Goal: Task Accomplishment & Management: Manage account settings

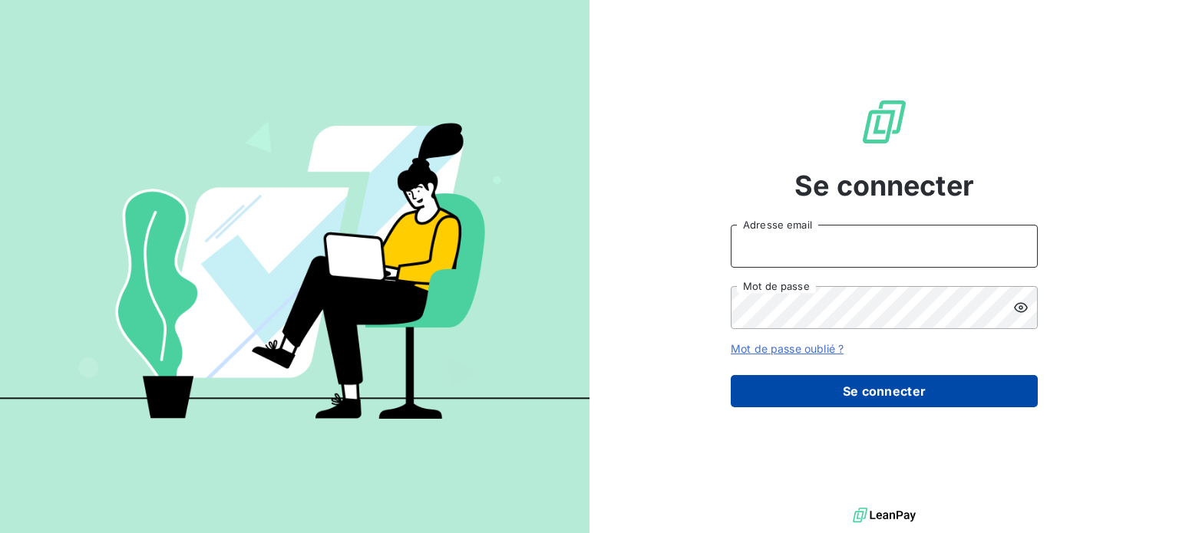
type input "[EMAIL_ADDRESS][DOMAIN_NAME]"
click at [903, 380] on button "Se connecter" at bounding box center [884, 391] width 307 height 32
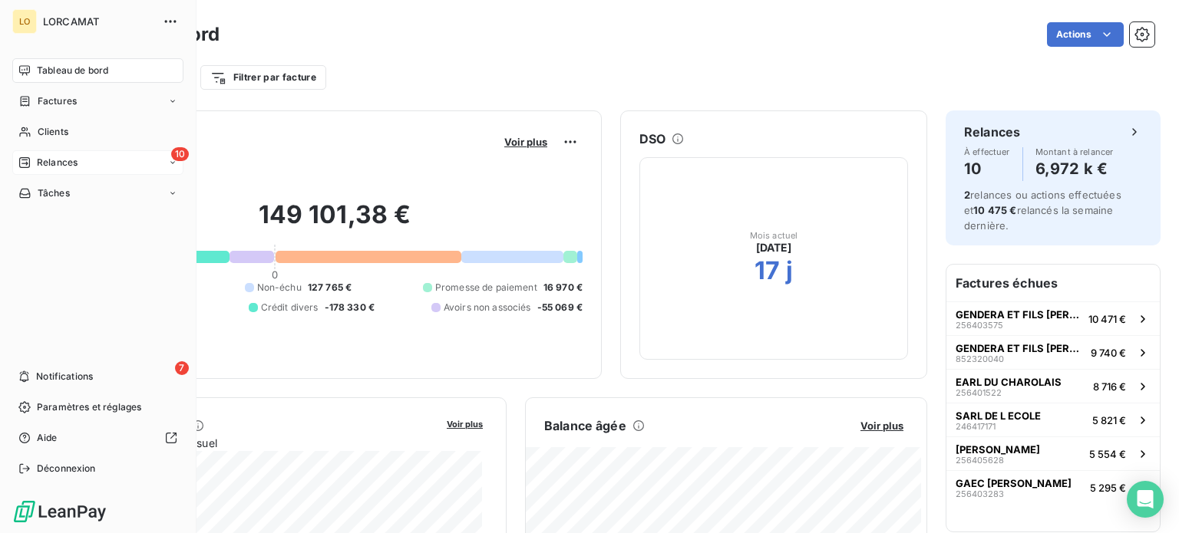
click at [48, 162] on span "Relances" at bounding box center [57, 163] width 41 height 14
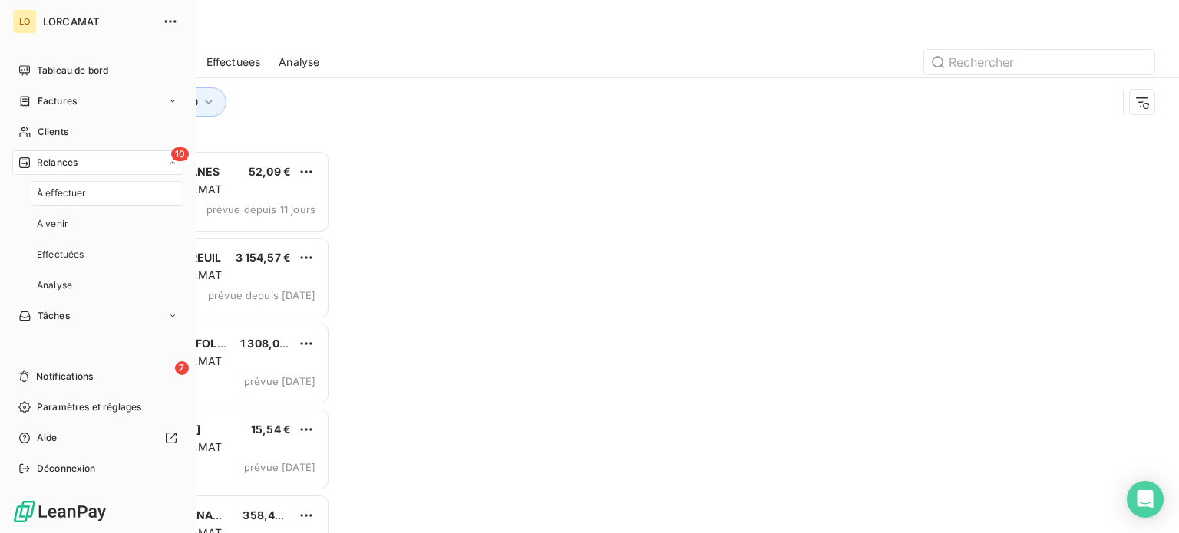
scroll to position [371, 244]
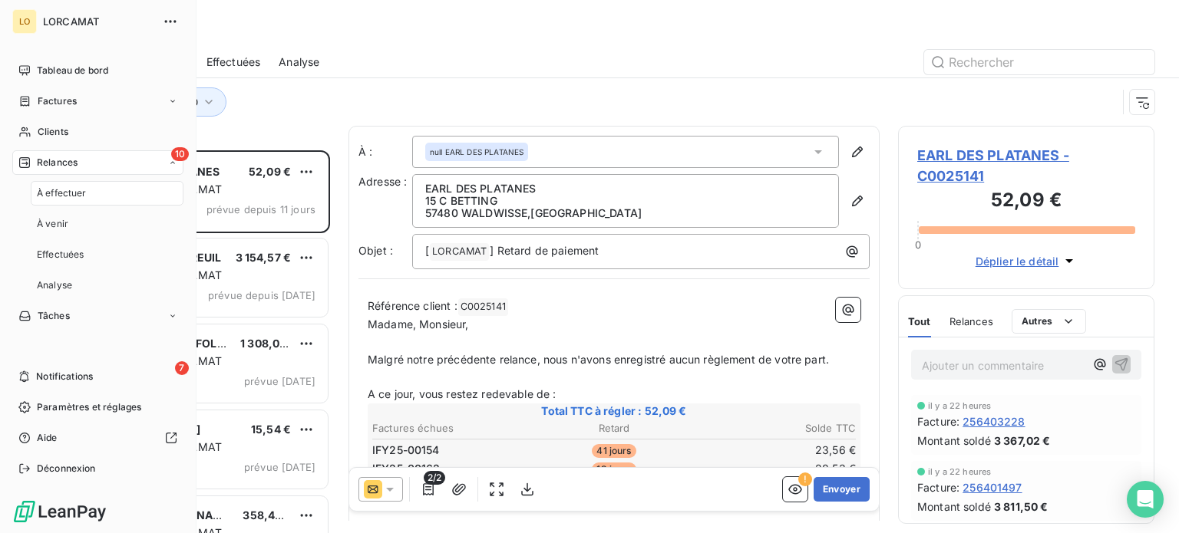
click at [60, 194] on span "À effectuer" at bounding box center [62, 193] width 50 height 14
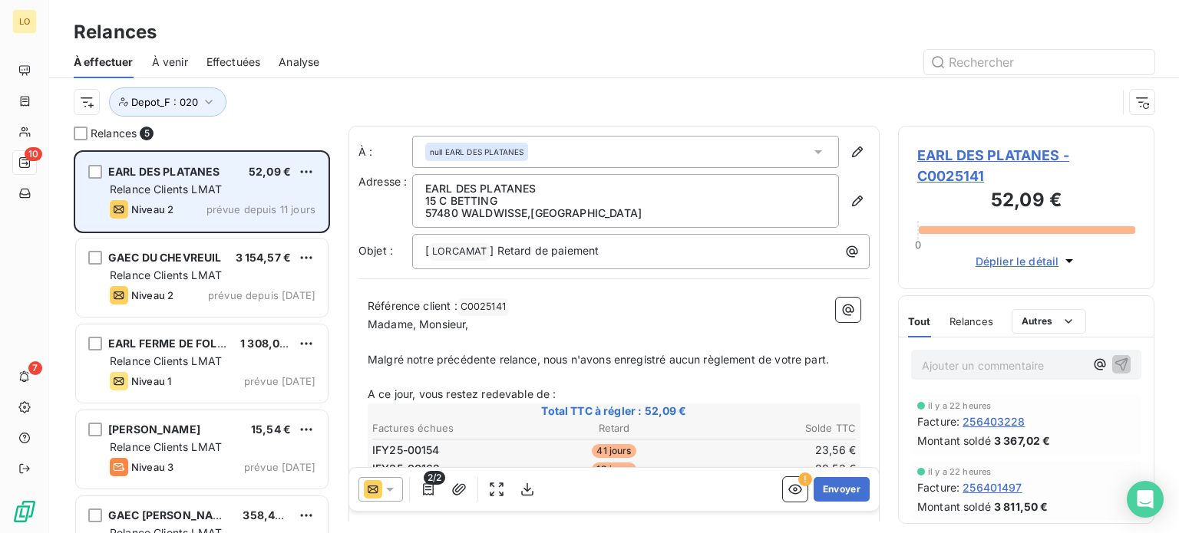
click at [227, 183] on div "Relance Clients LMAT" at bounding box center [213, 189] width 206 height 15
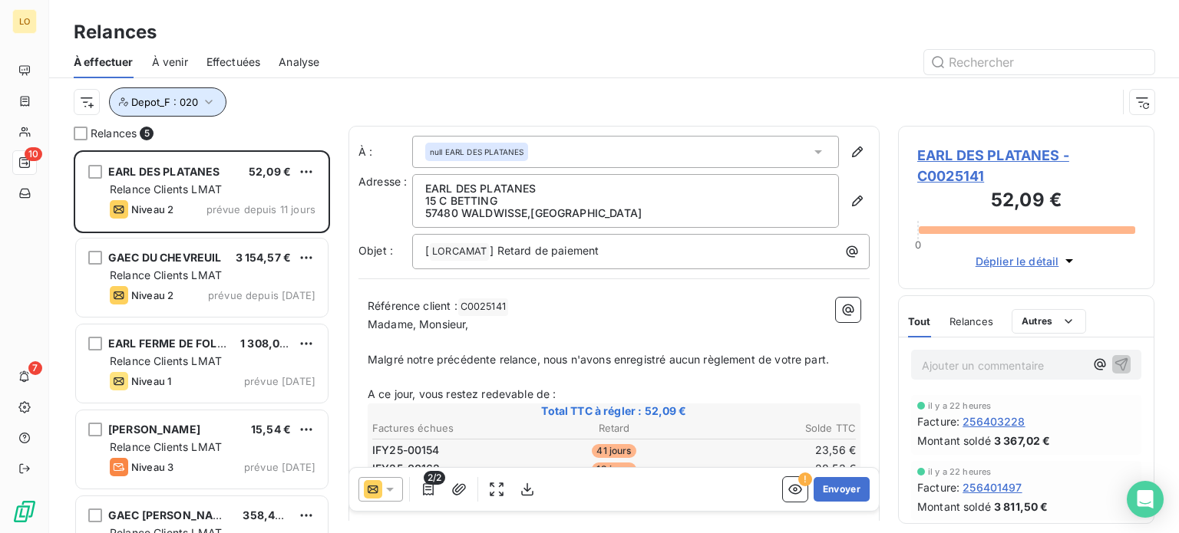
click at [207, 99] on icon "button" at bounding box center [208, 101] width 15 height 15
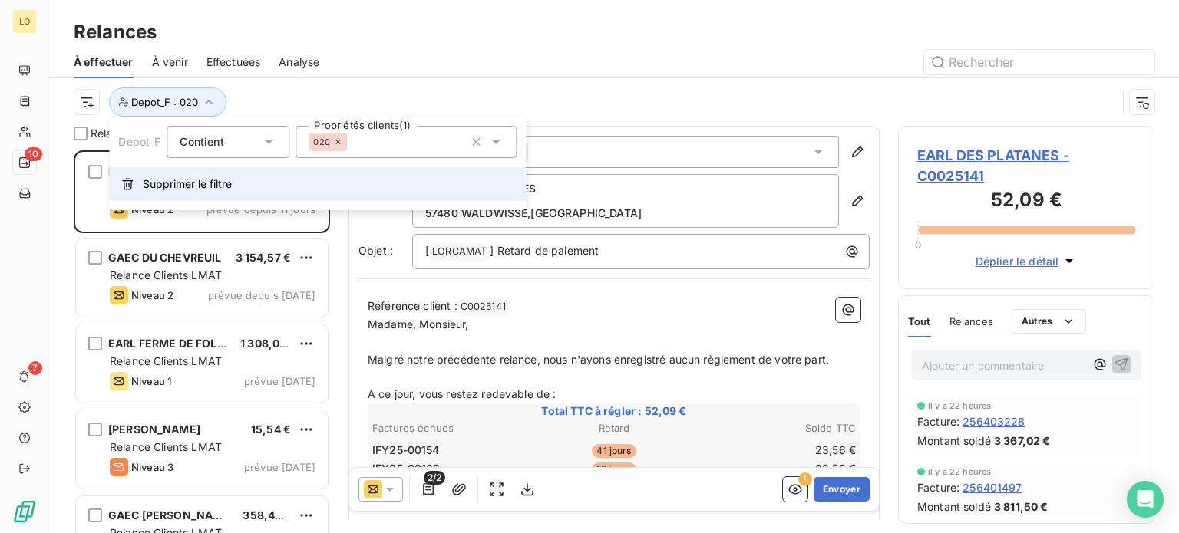
click at [234, 182] on button "Supprimer le filtre" at bounding box center [317, 184] width 417 height 34
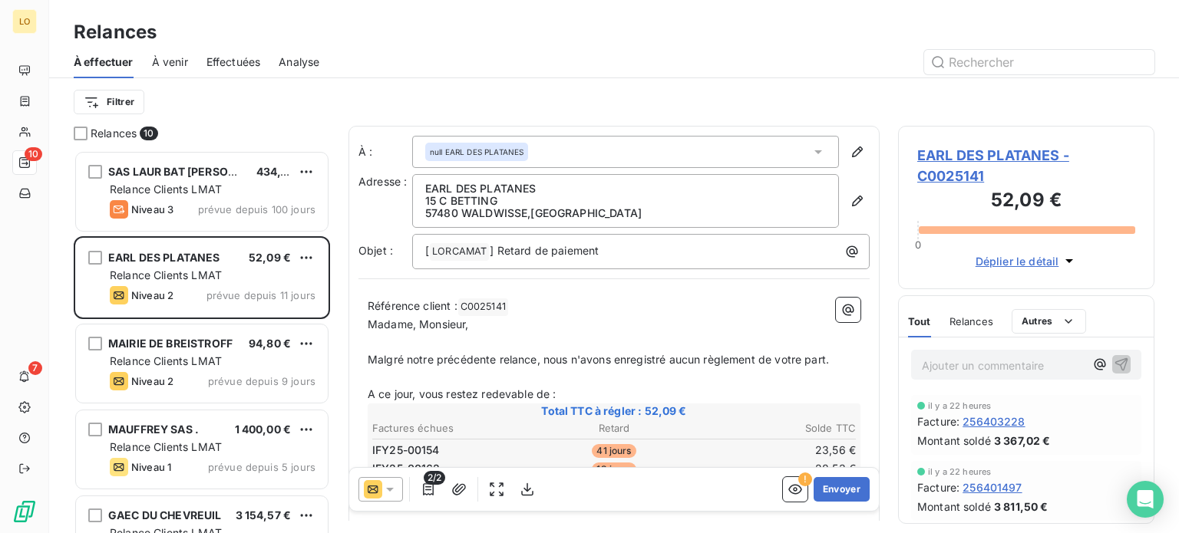
scroll to position [371, 244]
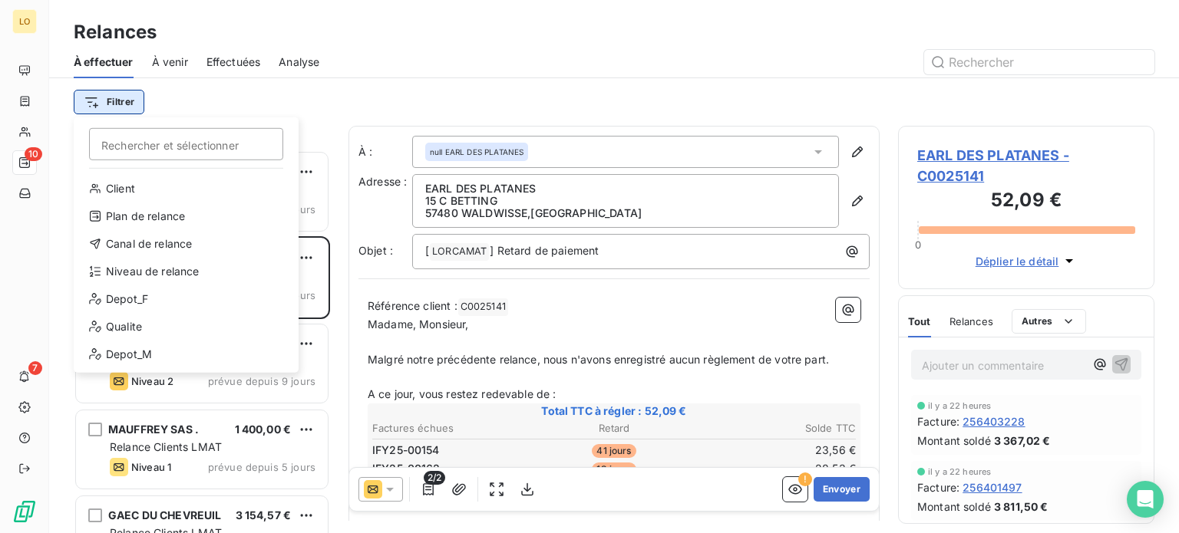
click at [120, 107] on html "LO 10 7 Relances À effectuer À venir Effectuées Analyse Filtrer Rechercher et s…" at bounding box center [589, 266] width 1179 height 533
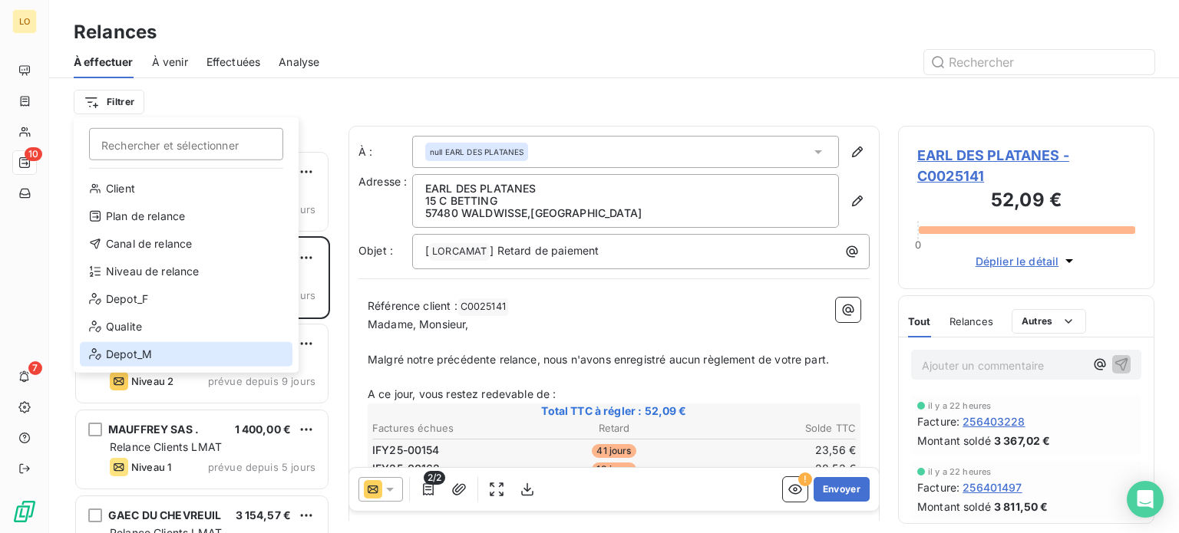
click at [147, 349] on div "Depot_M" at bounding box center [186, 354] width 213 height 25
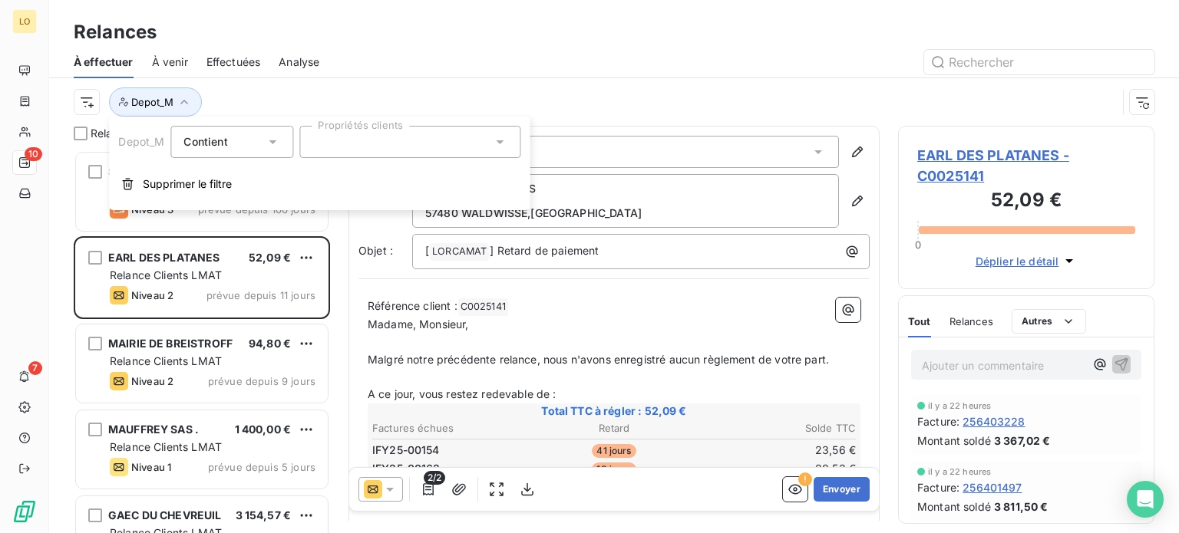
click at [330, 144] on div at bounding box center [409, 142] width 221 height 32
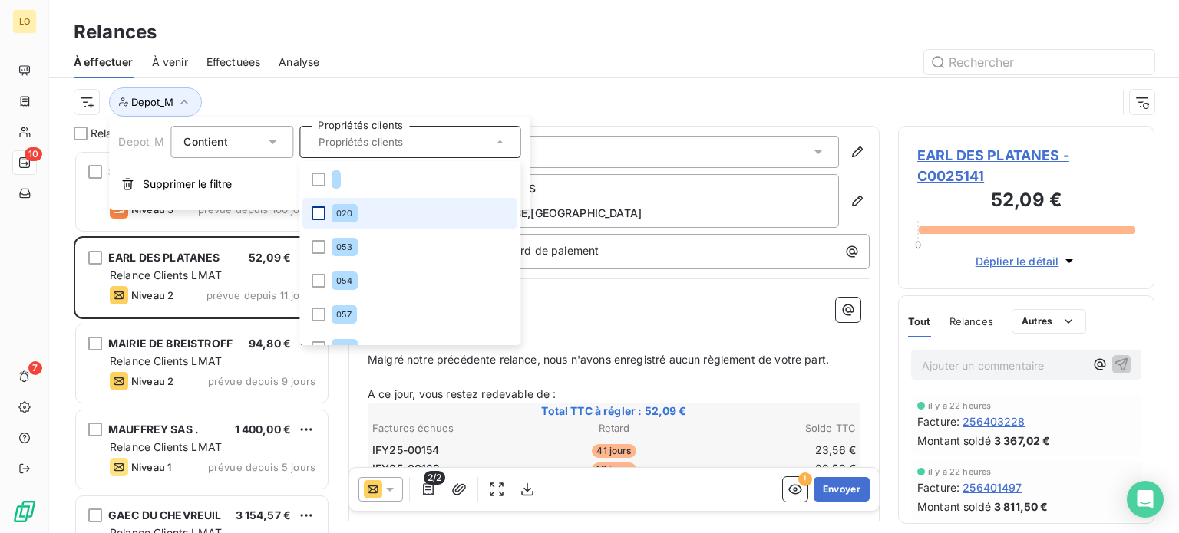
click at [323, 214] on div at bounding box center [319, 213] width 14 height 14
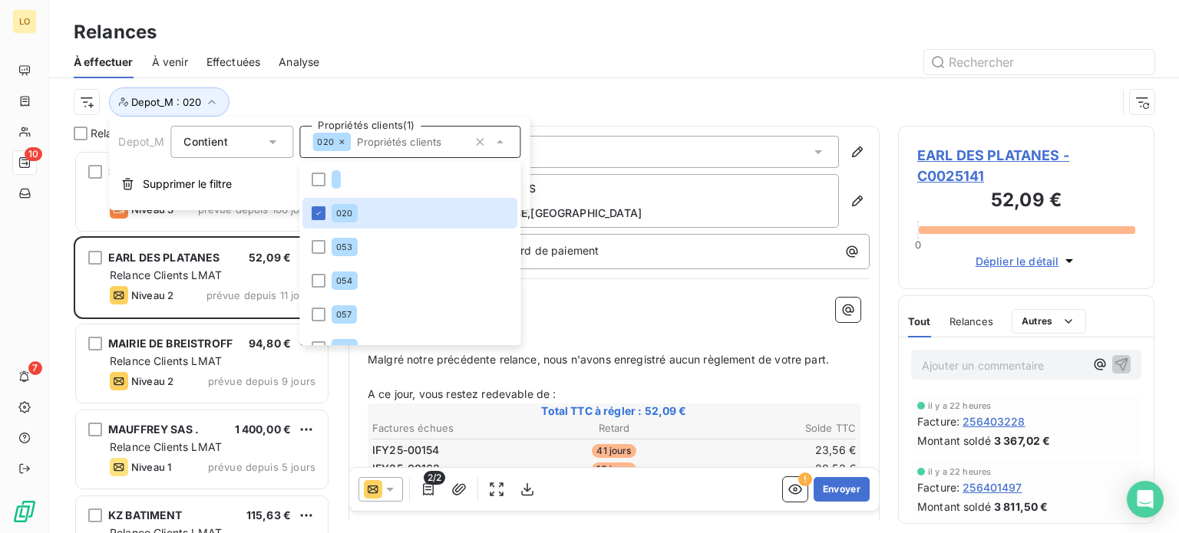
click at [491, 36] on div "Relances" at bounding box center [614, 32] width 1130 height 28
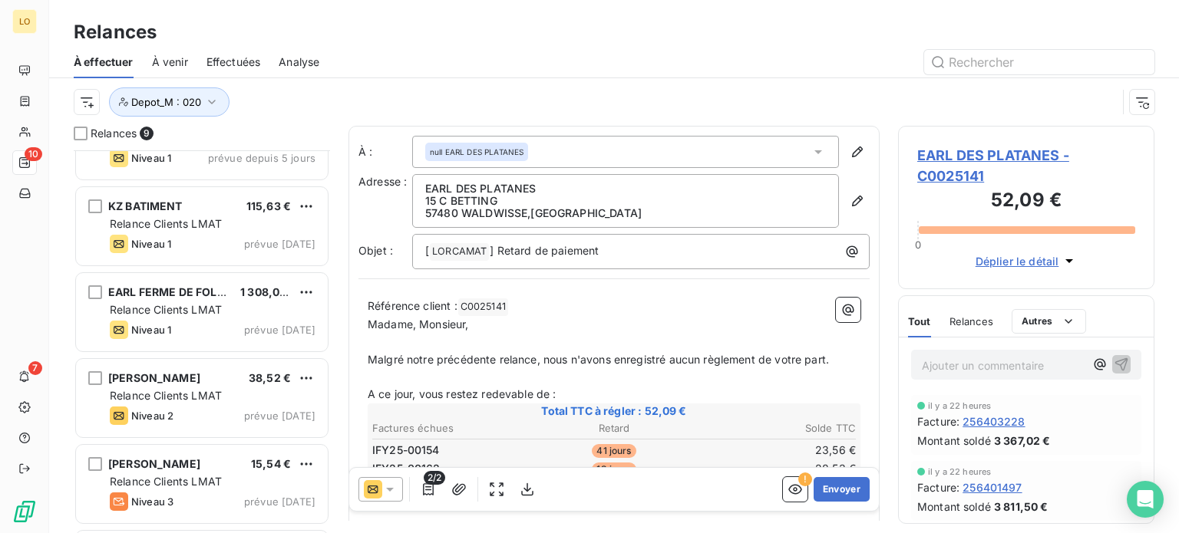
scroll to position [230, 0]
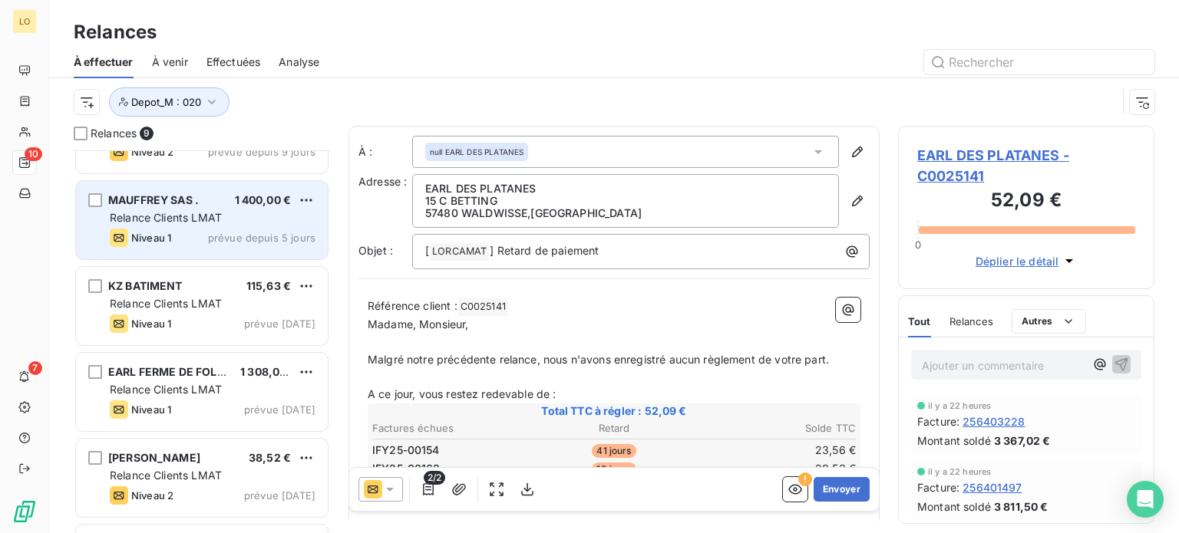
click at [223, 221] on div "Relance Clients LMAT" at bounding box center [213, 217] width 206 height 15
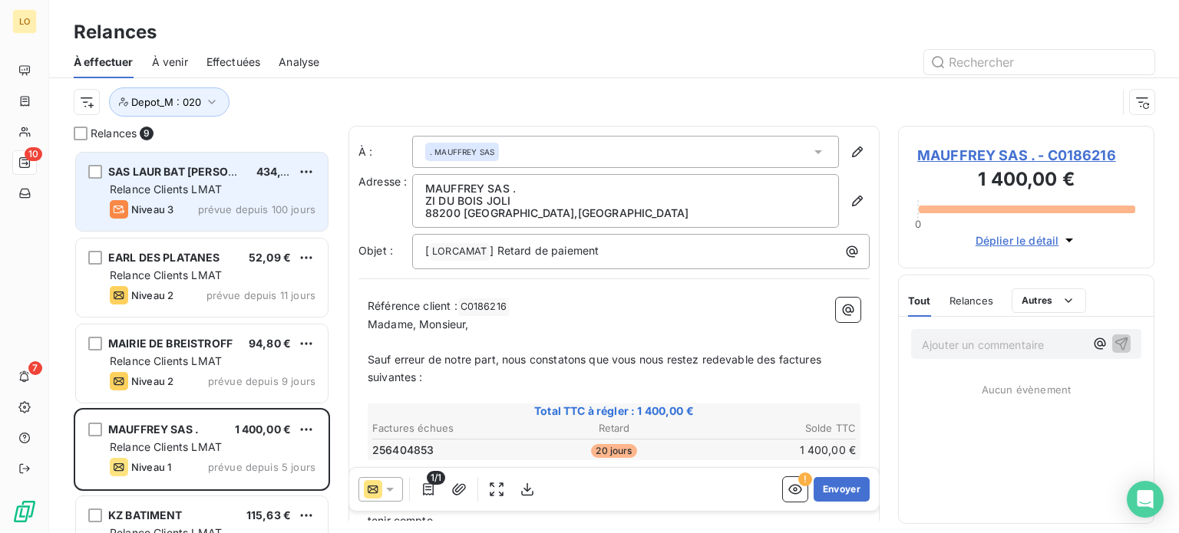
click at [275, 206] on span "prévue depuis 100 jours" at bounding box center [256, 209] width 117 height 12
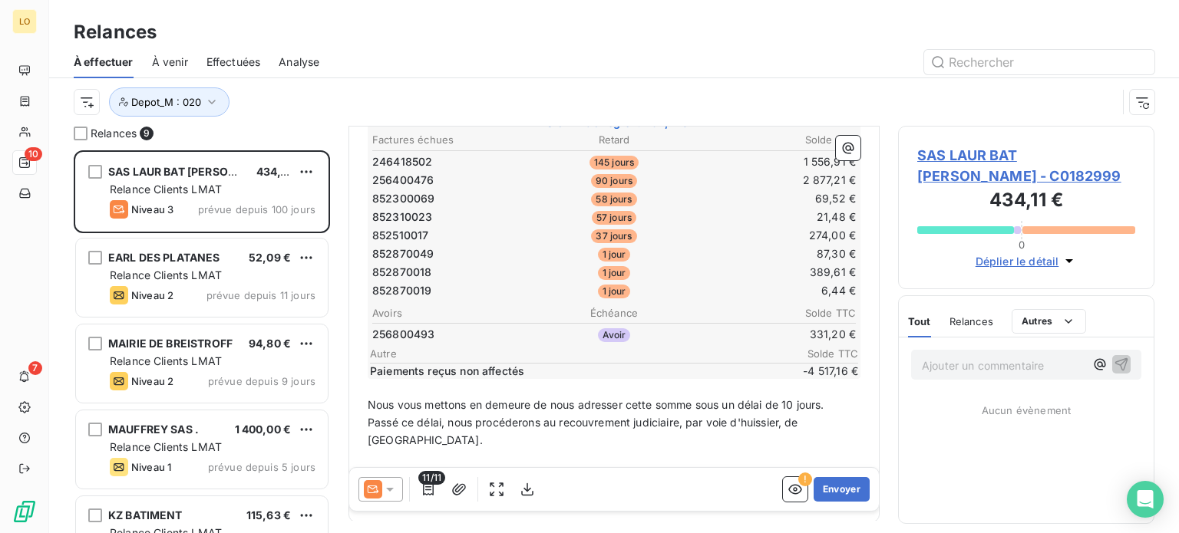
scroll to position [230, 0]
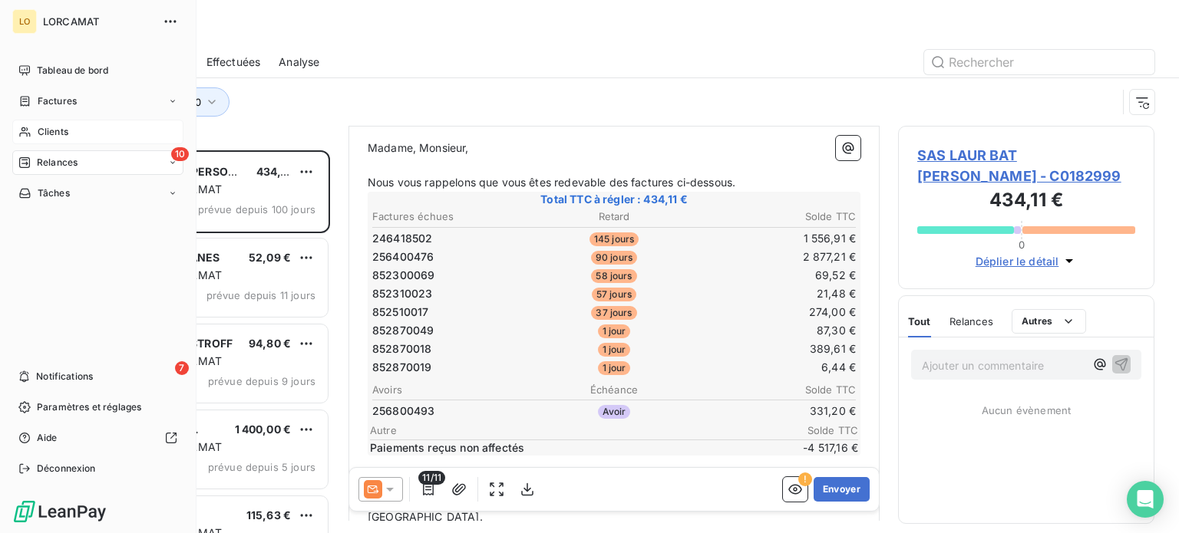
click at [28, 130] on div "Clients" at bounding box center [97, 132] width 171 height 25
click at [28, 128] on icon at bounding box center [24, 132] width 13 height 12
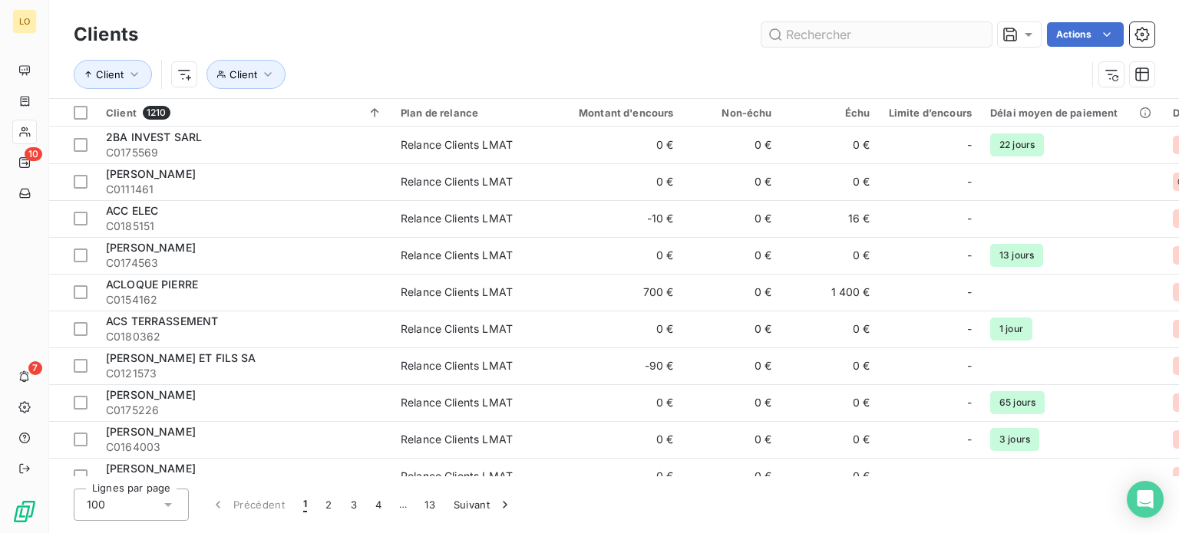
click at [813, 38] on input "text" at bounding box center [876, 34] width 230 height 25
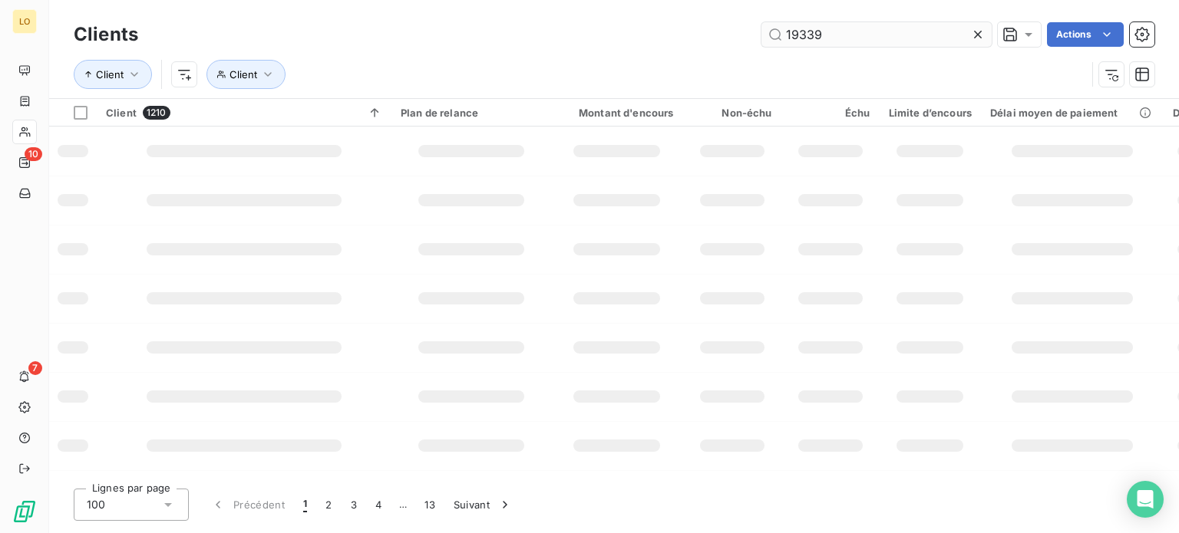
type input "19339"
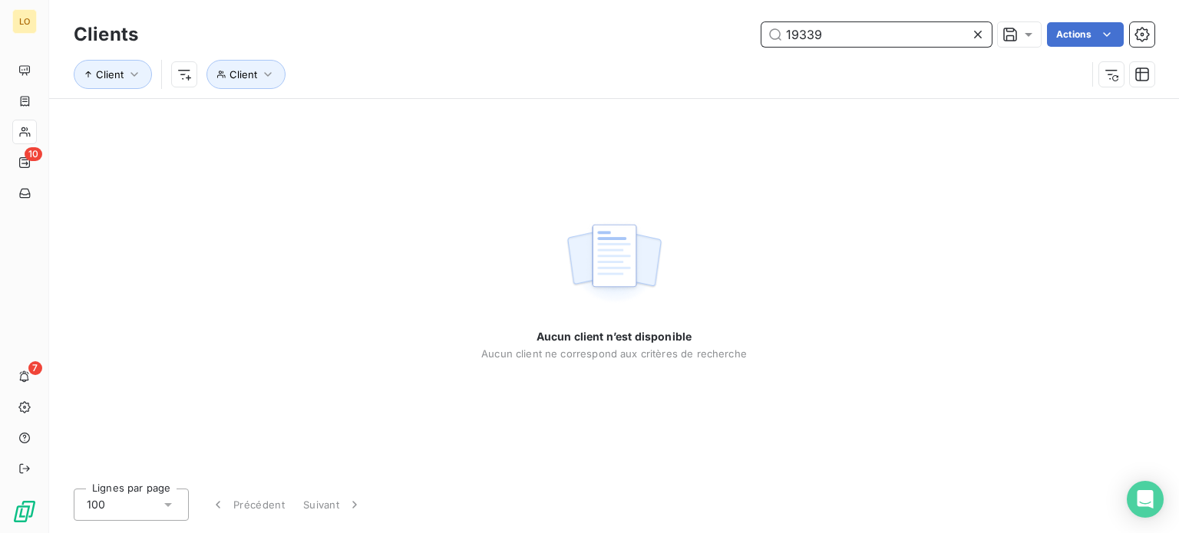
drag, startPoint x: 791, startPoint y: 29, endPoint x: 807, endPoint y: 70, distance: 43.7
click at [792, 33] on input "19339" at bounding box center [876, 34] width 230 height 25
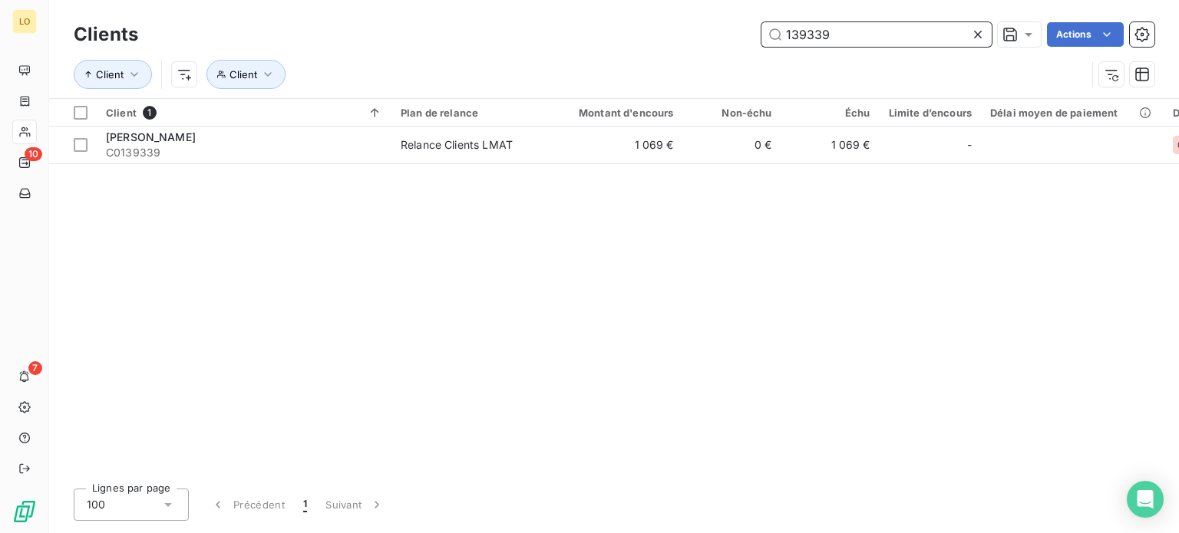
type input "139339"
click at [85, 143] on div at bounding box center [81, 145] width 14 height 14
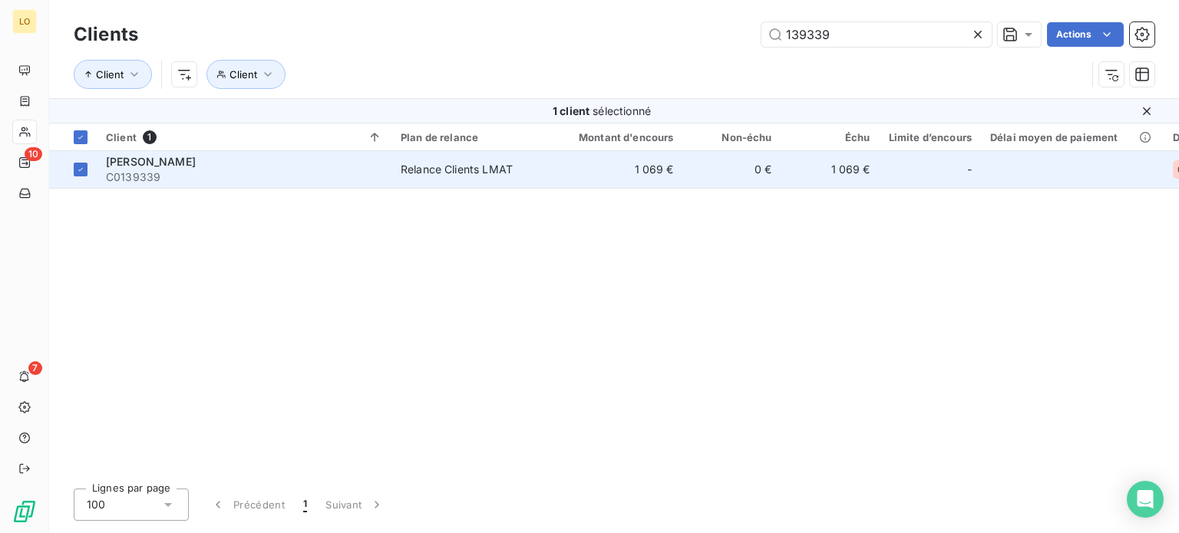
click at [108, 173] on span "C0139339" at bounding box center [244, 177] width 276 height 15
click at [109, 173] on span "C0139339" at bounding box center [244, 177] width 276 height 15
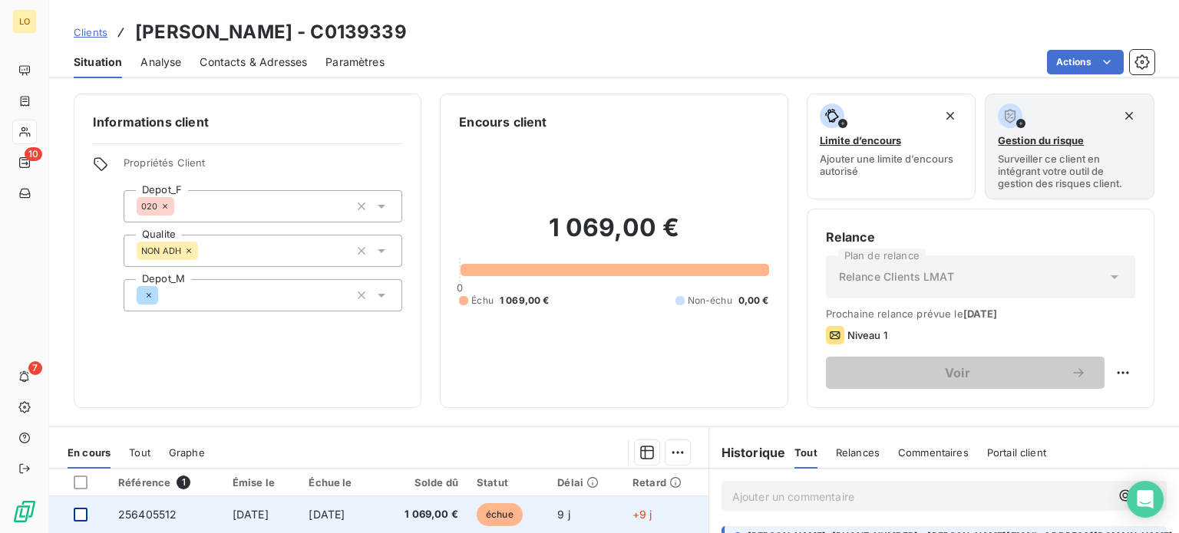
click at [81, 516] on div at bounding box center [81, 515] width 14 height 14
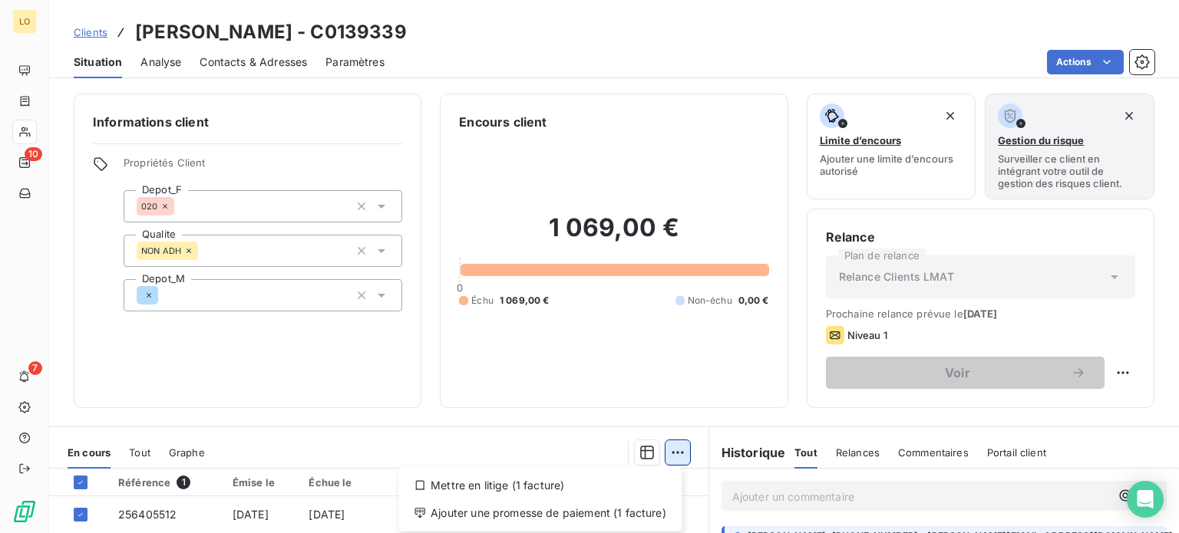
click at [675, 457] on html "LO 10 7 Clients [PERSON_NAME] - C0139339 Situation Analyse Contacts & Adresses …" at bounding box center [589, 266] width 1179 height 533
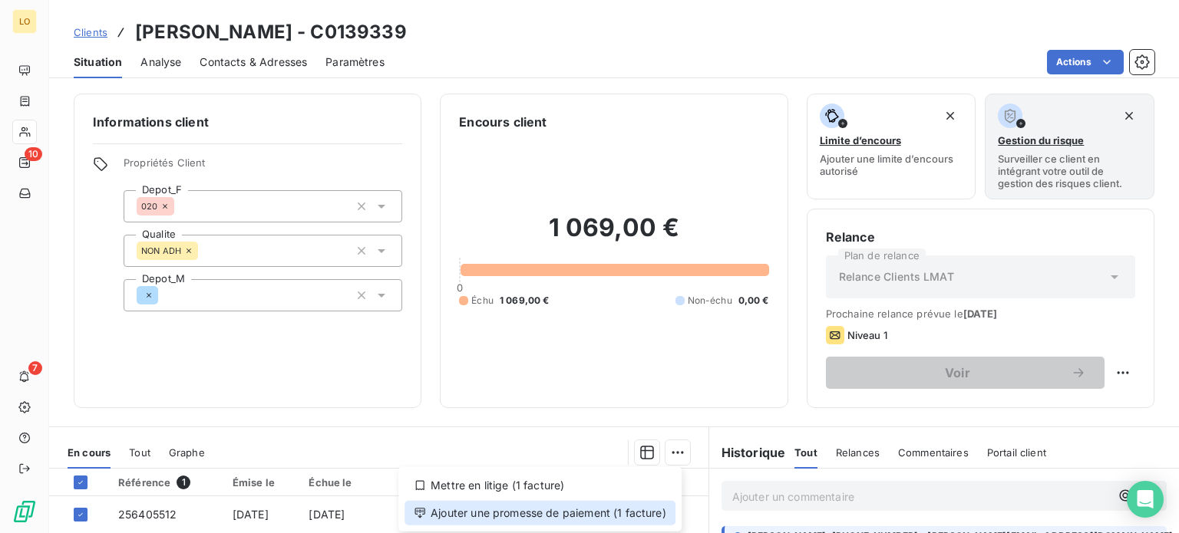
click at [580, 517] on div "Ajouter une promesse de paiement (1 facture)" at bounding box center [539, 513] width 271 height 25
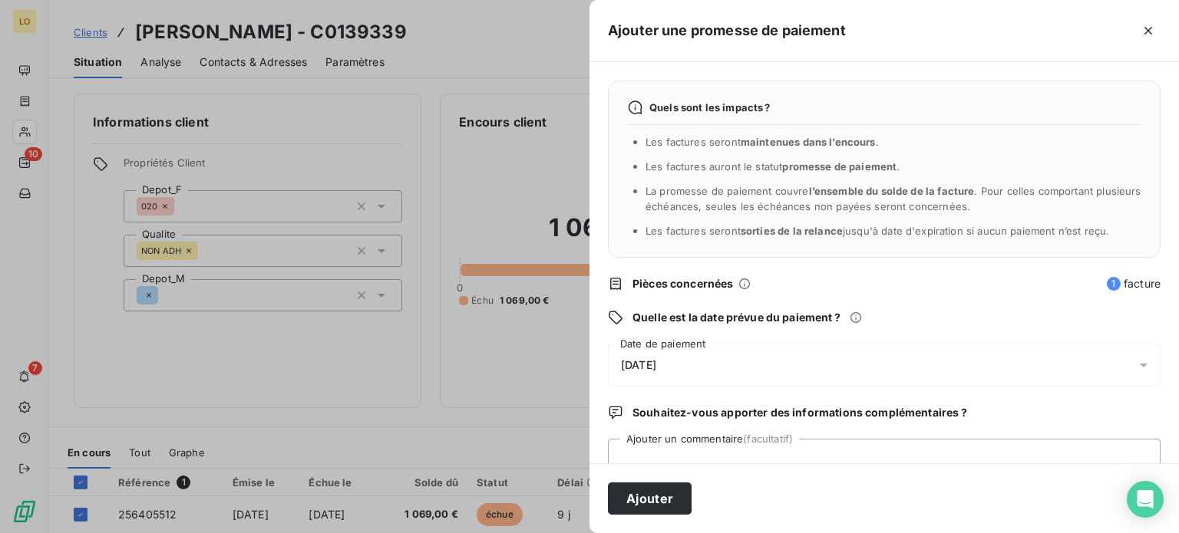
click at [656, 361] on span "[DATE]" at bounding box center [638, 365] width 35 height 12
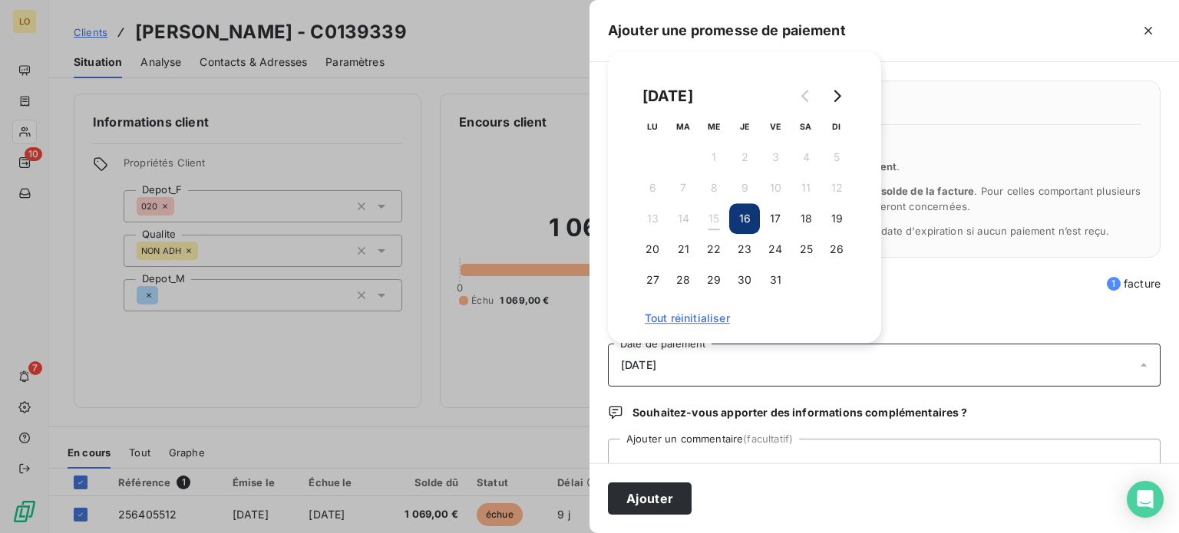
click at [631, 368] on span "[DATE]" at bounding box center [638, 365] width 35 height 12
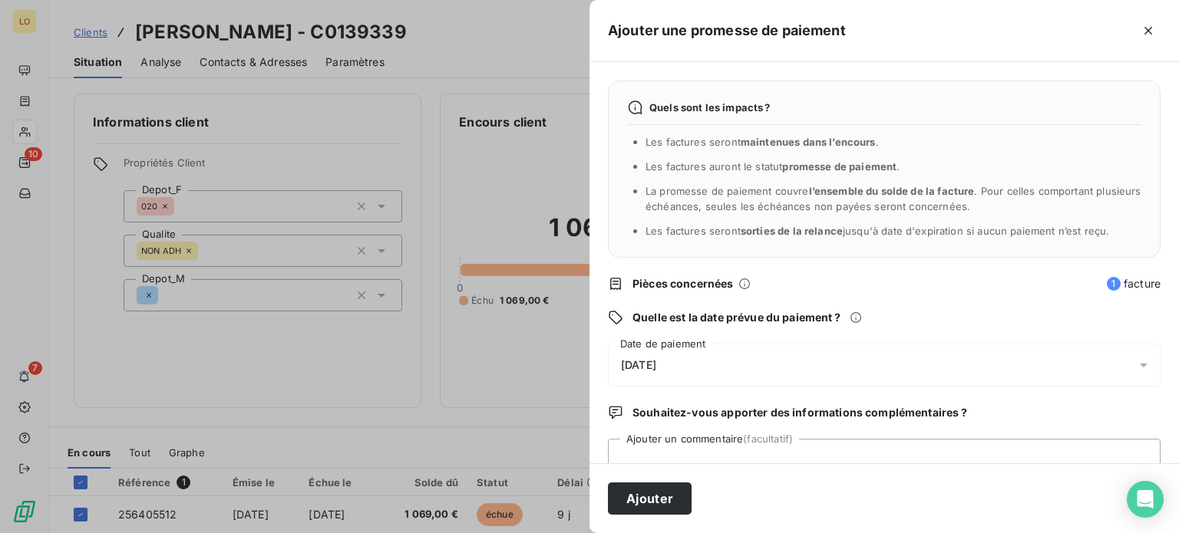
click at [648, 361] on span "[DATE]" at bounding box center [638, 365] width 35 height 12
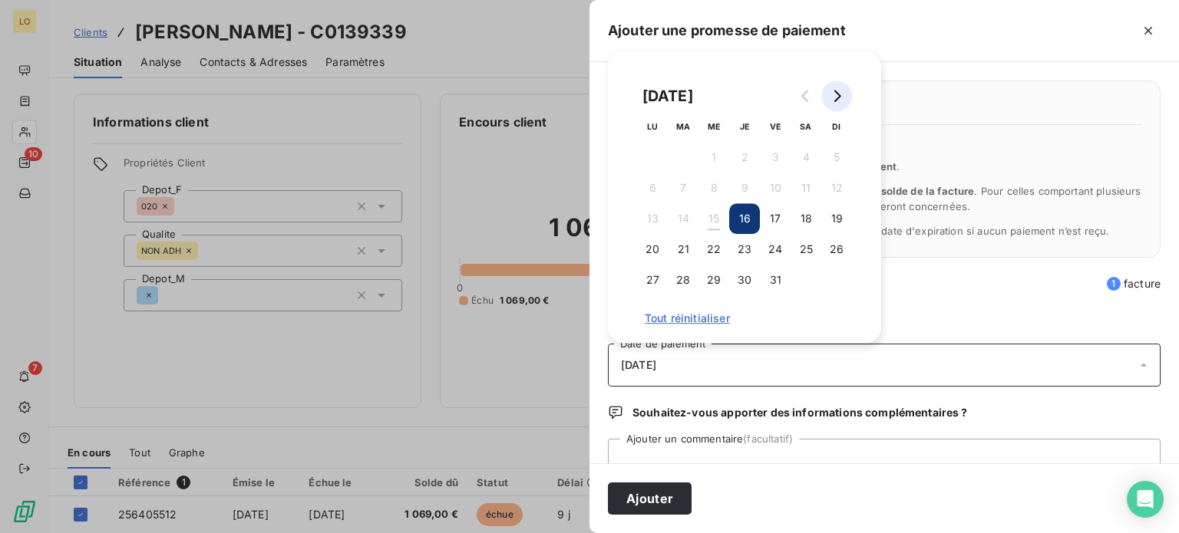
click at [838, 94] on icon "Go to next month" at bounding box center [837, 96] width 7 height 12
click at [657, 187] on button "8" at bounding box center [652, 188] width 31 height 31
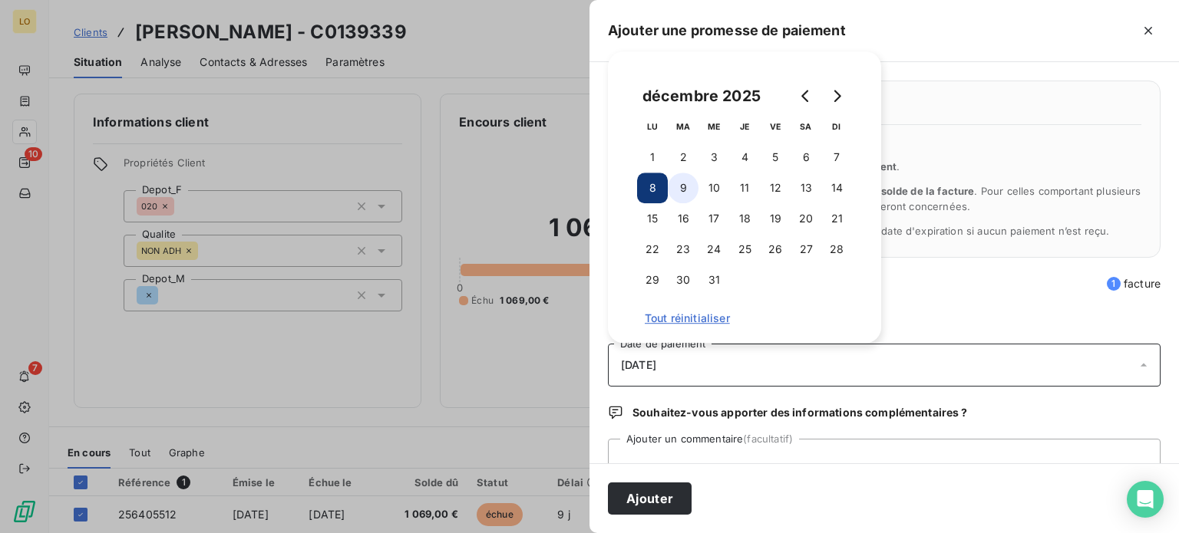
click at [694, 191] on button "9" at bounding box center [683, 188] width 31 height 31
click at [646, 500] on button "Ajouter" at bounding box center [650, 499] width 84 height 32
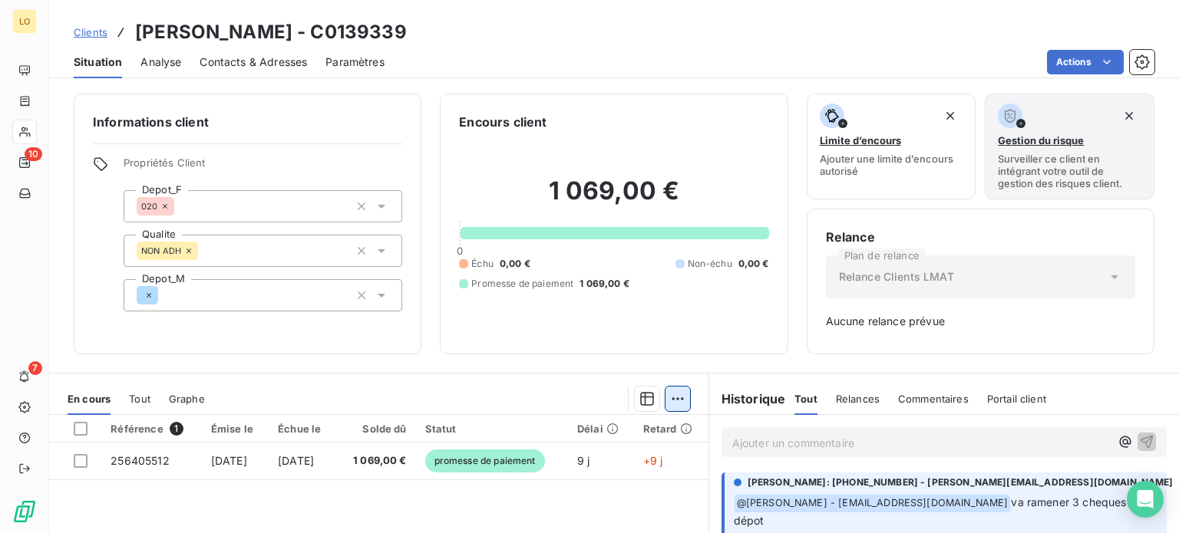
click at [664, 394] on html "LO 10 7 Clients [PERSON_NAME] - C0139339 Situation Analyse Contacts & Adresses …" at bounding box center [589, 266] width 1179 height 533
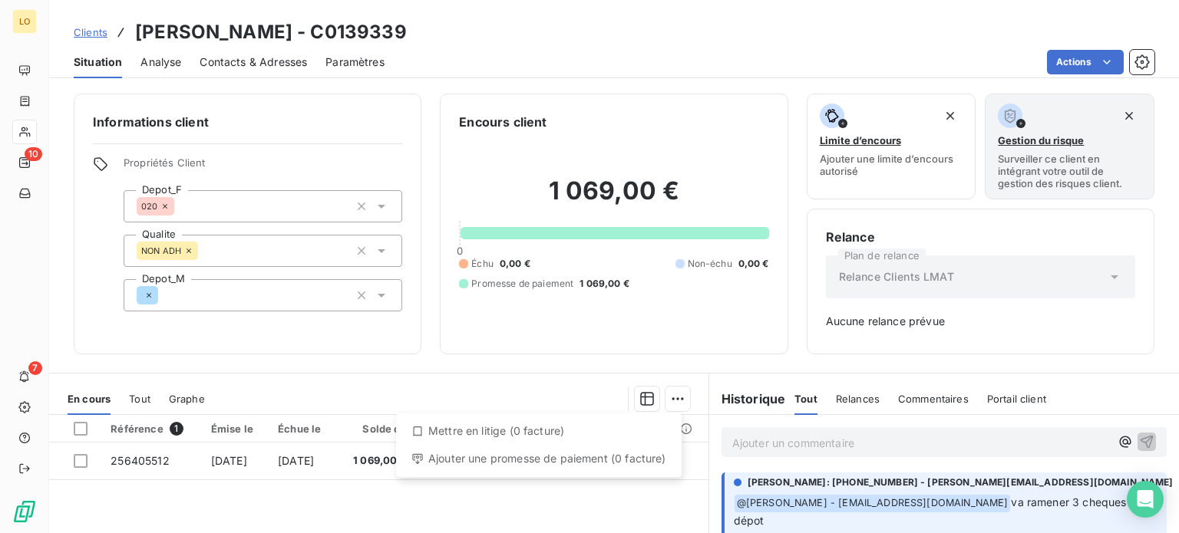
click at [493, 500] on html "LO 10 7 Clients [PERSON_NAME] - C0139339 Situation Analyse Contacts & Adresses …" at bounding box center [589, 266] width 1179 height 533
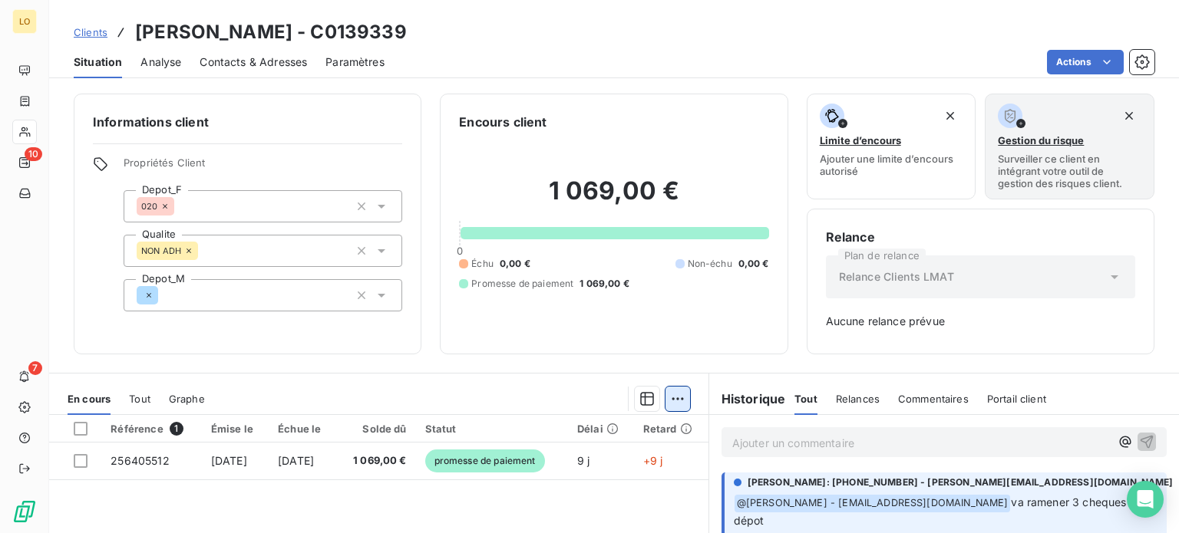
click at [672, 404] on html "LO 10 7 Clients [PERSON_NAME] - C0139339 Situation Analyse Contacts & Adresses …" at bounding box center [589, 266] width 1179 height 533
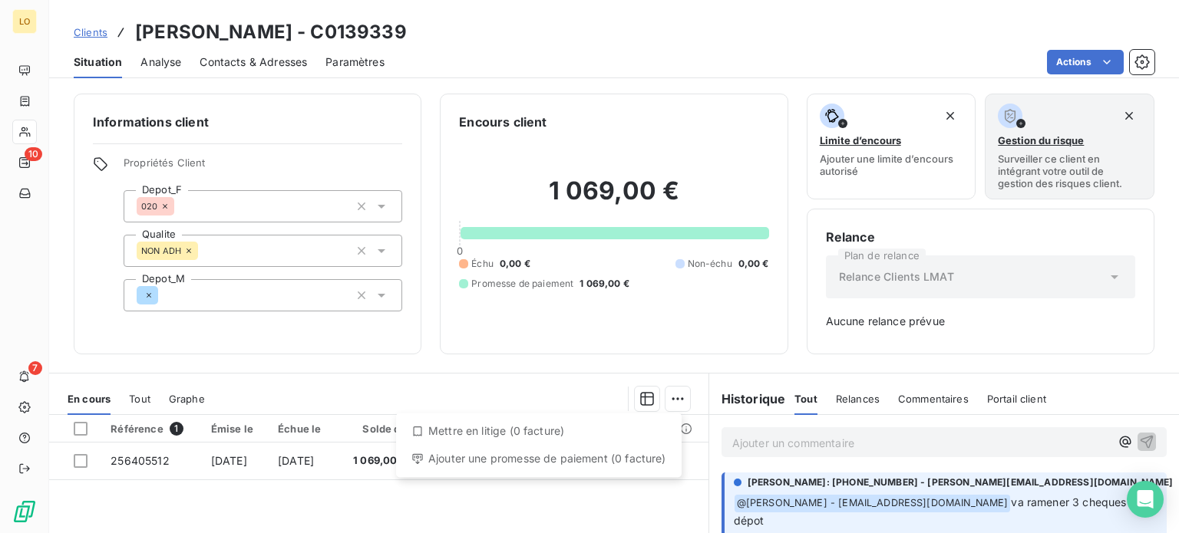
click at [559, 465] on div "Ajouter une promesse de paiement (0 facture)" at bounding box center [538, 459] width 273 height 25
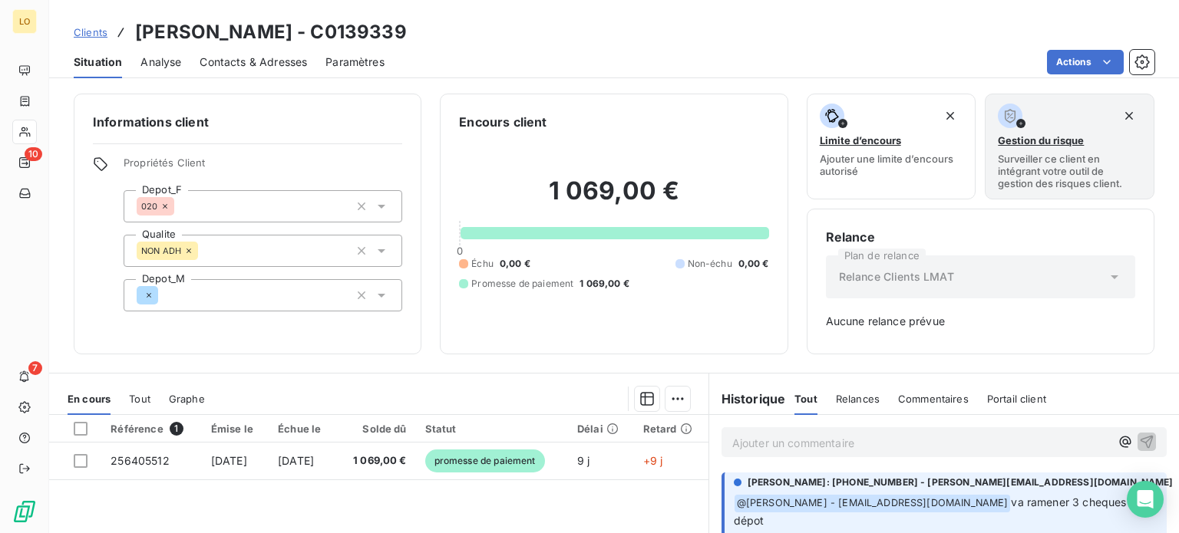
click at [859, 503] on span "@ [PERSON_NAME] - [EMAIL_ADDRESS][DOMAIN_NAME]" at bounding box center [872, 504] width 276 height 18
click at [847, 503] on span "@ [PERSON_NAME] - [EMAIL_ADDRESS][DOMAIN_NAME]" at bounding box center [872, 504] width 276 height 18
click at [850, 513] on p "﻿ @ [PERSON_NAME] - [EMAIL_ADDRESS][DOMAIN_NAME] va ramener 3 cheques au dépot" at bounding box center [946, 512] width 424 height 36
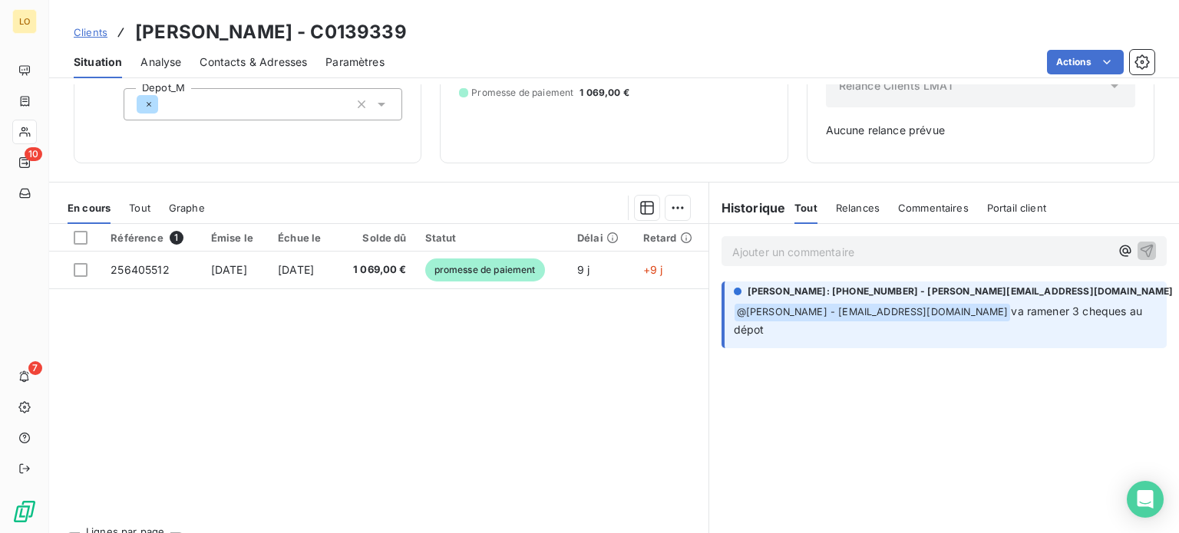
scroll to position [222, 0]
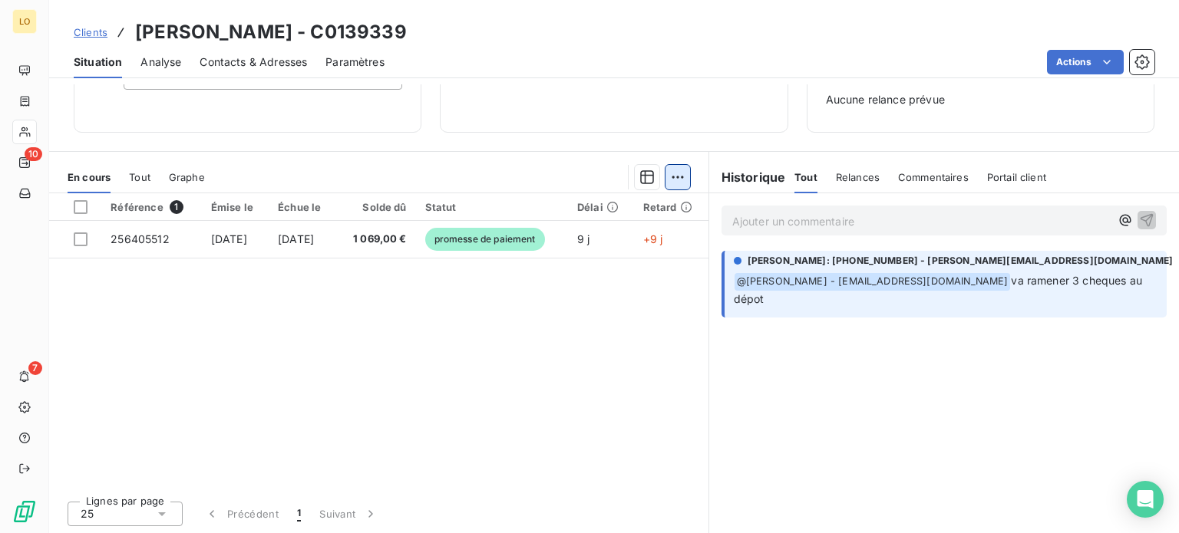
click at [675, 179] on html "LO 10 7 Clients [PERSON_NAME] - C0139339 Situation Analyse Contacts & Adresses …" at bounding box center [589, 266] width 1179 height 533
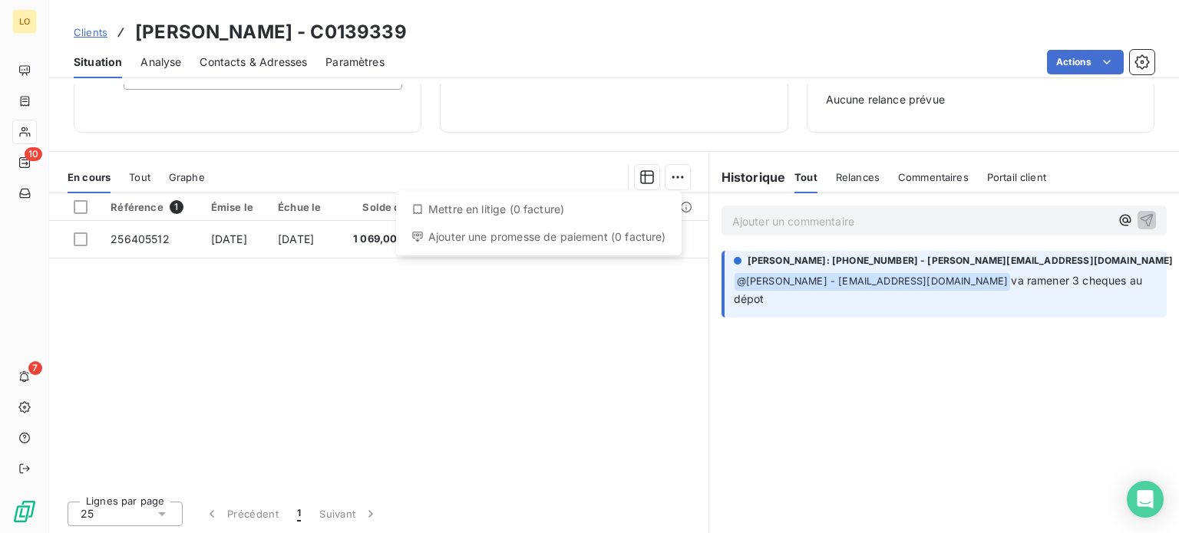
click at [516, 246] on div "Ajouter une promesse de paiement (0 facture)" at bounding box center [538, 237] width 273 height 25
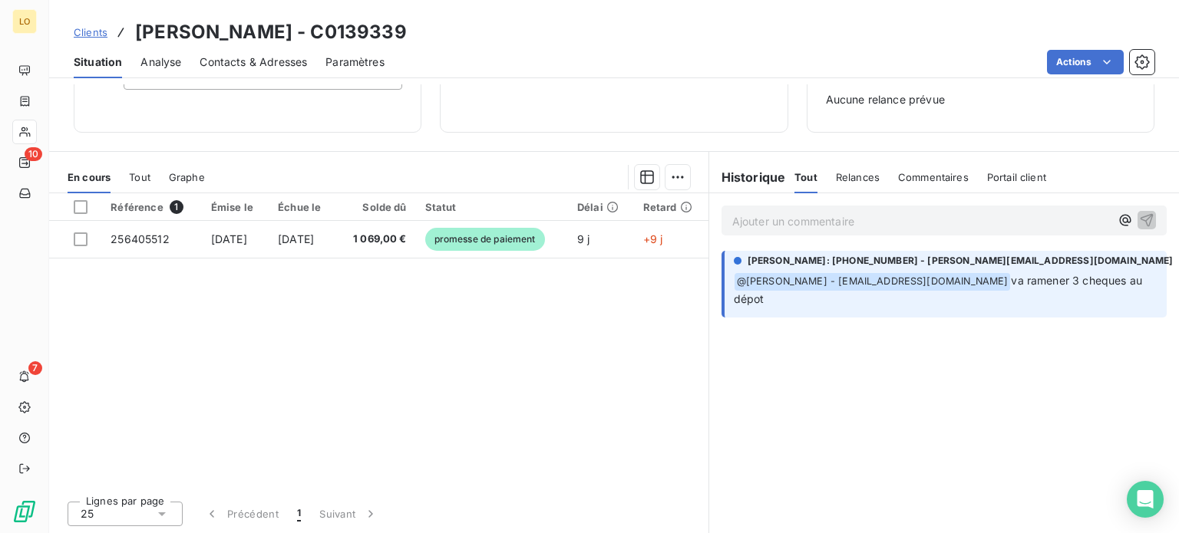
click at [820, 217] on p "Ajouter un commentaire ﻿" at bounding box center [921, 221] width 378 height 19
click at [820, 220] on span "Le client a déposer le chèque" at bounding box center [807, 219] width 151 height 13
click at [902, 210] on div "Le client a déposé le chèque" at bounding box center [921, 219] width 378 height 19
click at [831, 224] on span "Le client a déposé le chèque" at bounding box center [805, 219] width 147 height 13
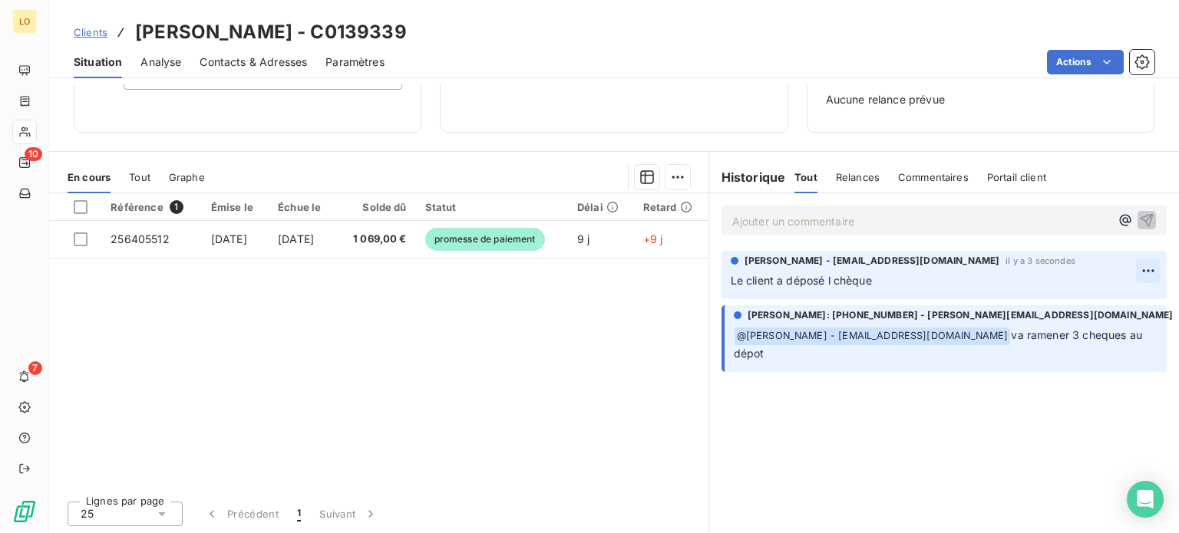
click at [1142, 269] on html "LO 10 7 Clients [PERSON_NAME] - C0139339 Situation Analyse Contacts & Adresses …" at bounding box center [589, 266] width 1179 height 533
click at [1111, 335] on div "Supprimer" at bounding box center [1100, 331] width 86 height 25
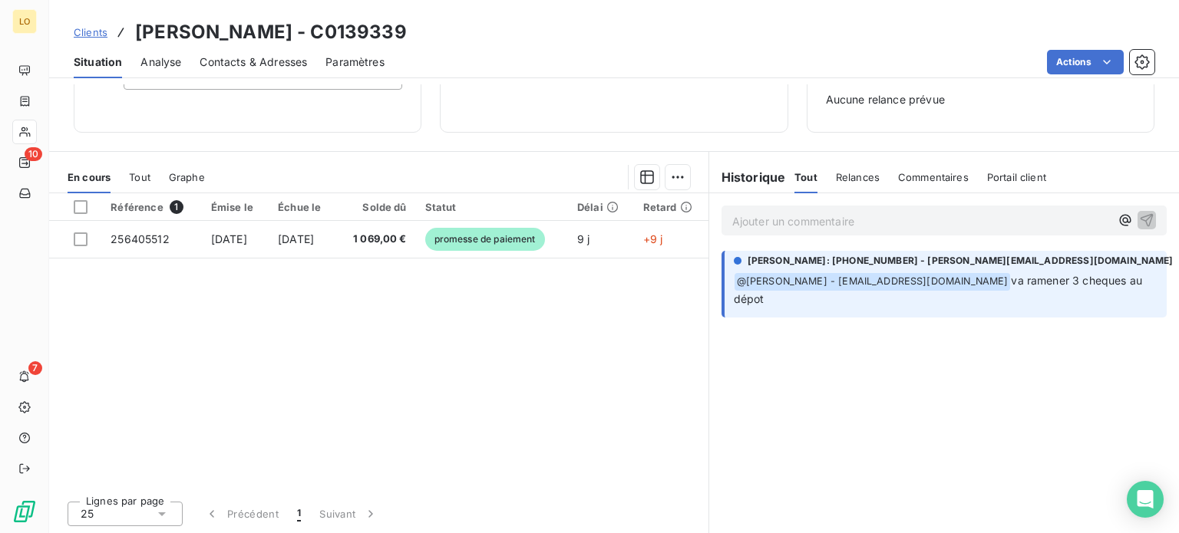
click at [865, 215] on p "Ajouter un commentaire ﻿" at bounding box center [921, 221] width 378 height 19
click at [795, 224] on span "Le client a edposé" at bounding box center [779, 219] width 94 height 13
click at [829, 220] on p "Le client a déposé" at bounding box center [921, 221] width 378 height 18
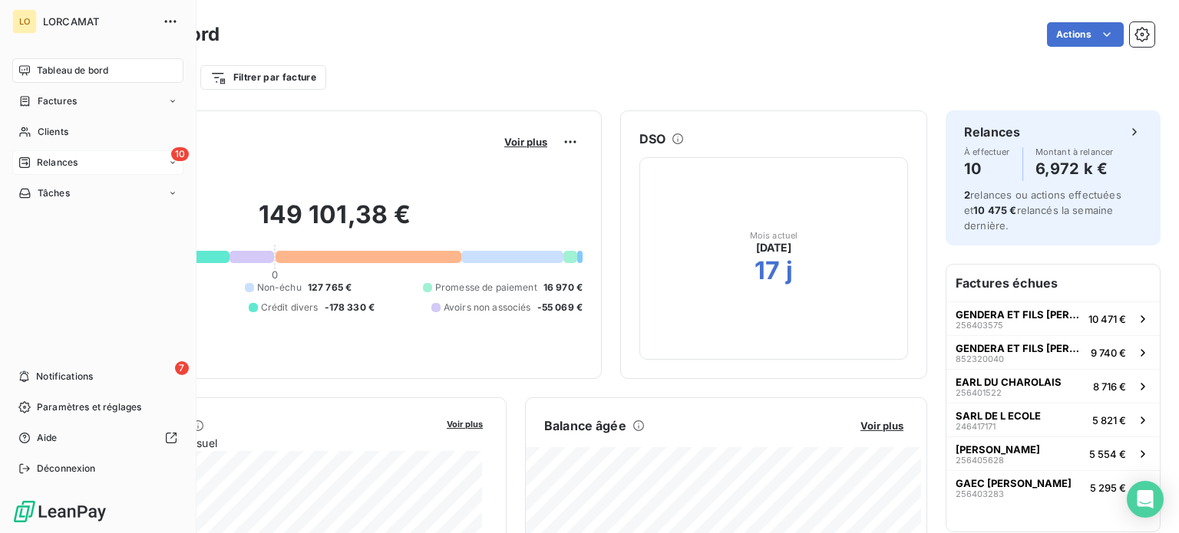
click at [39, 157] on span "Relances" at bounding box center [57, 163] width 41 height 14
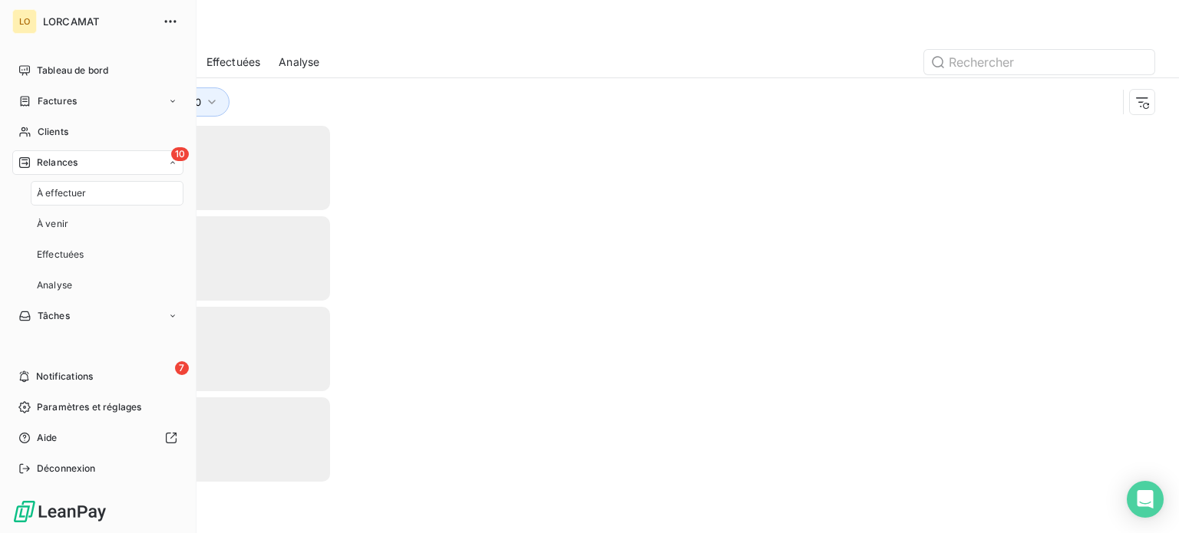
click at [69, 199] on span "À effectuer" at bounding box center [62, 193] width 50 height 14
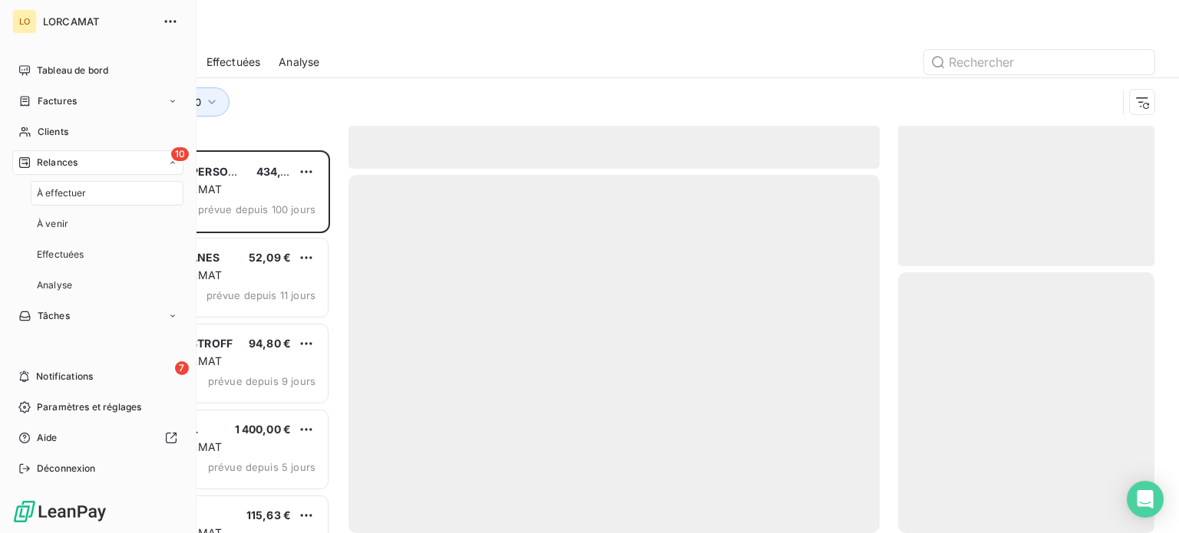
scroll to position [371, 244]
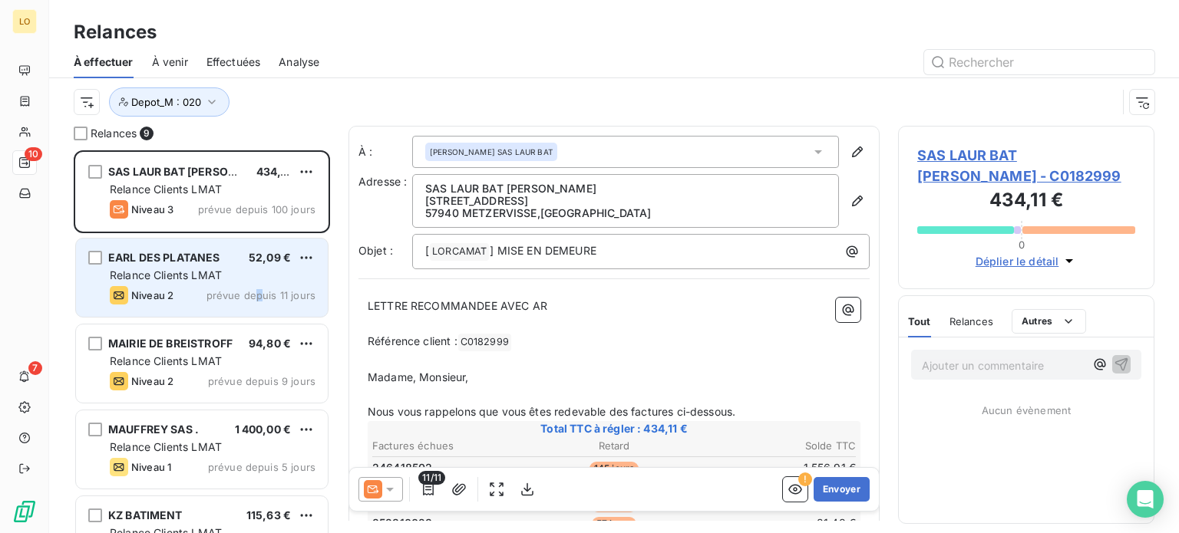
click at [260, 286] on div "Niveau 2 prévue depuis 11 jours" at bounding box center [213, 295] width 206 height 18
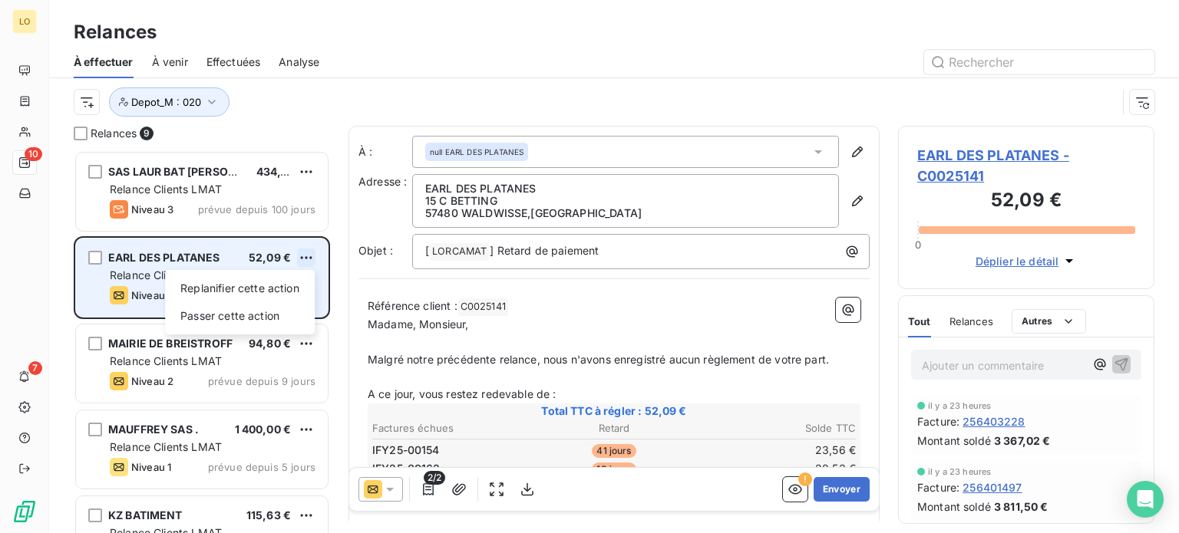
click at [305, 257] on html "LO 10 7 Relances À effectuer À venir Effectuées Analyse Depot_M : 020 Relances …" at bounding box center [589, 266] width 1179 height 533
click at [265, 315] on div "Passer cette action" at bounding box center [239, 316] width 137 height 25
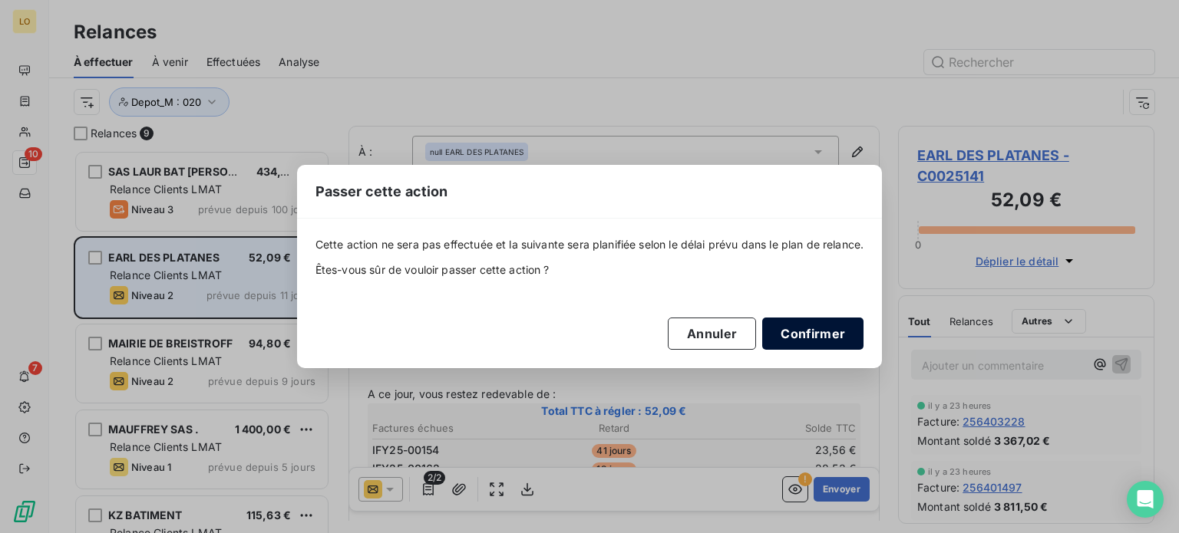
click at [833, 333] on button "Confirmer" at bounding box center [812, 334] width 101 height 32
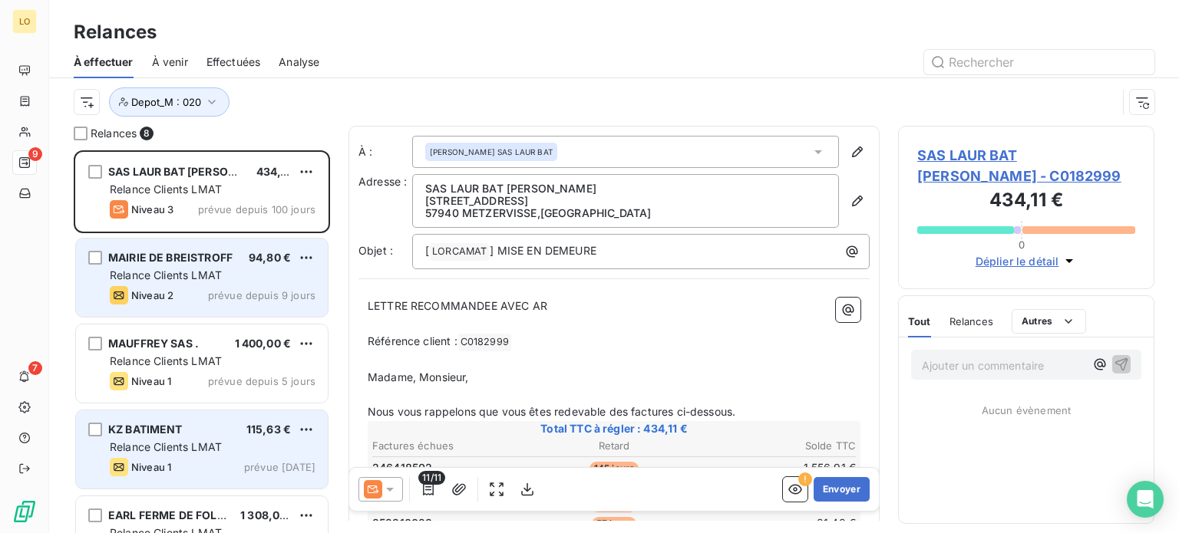
click at [172, 440] on span "Relance Clients LMAT" at bounding box center [166, 446] width 112 height 13
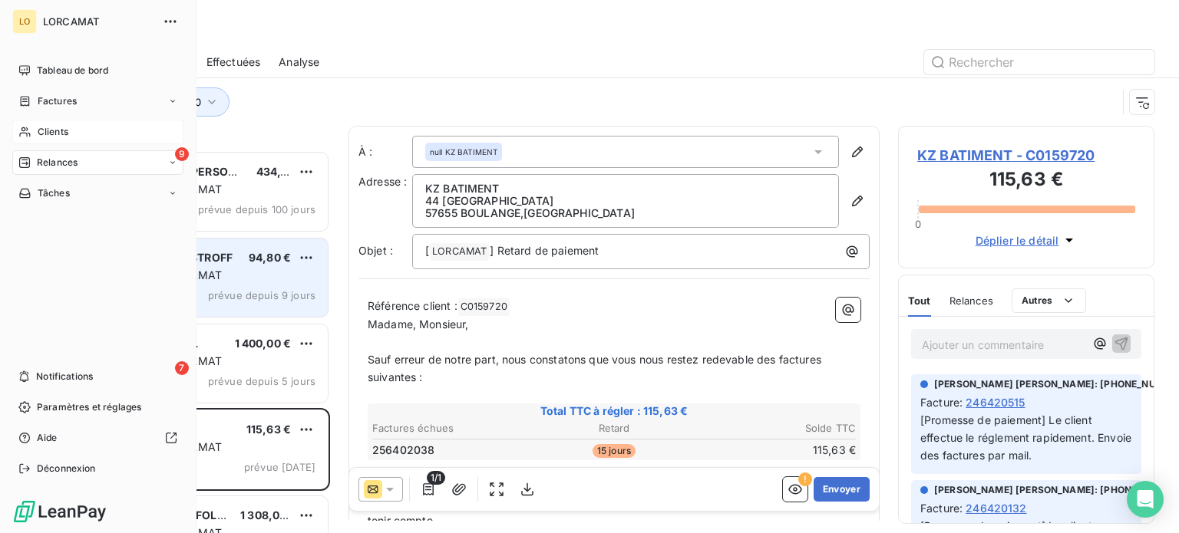
click at [33, 142] on div "Clients" at bounding box center [97, 132] width 171 height 25
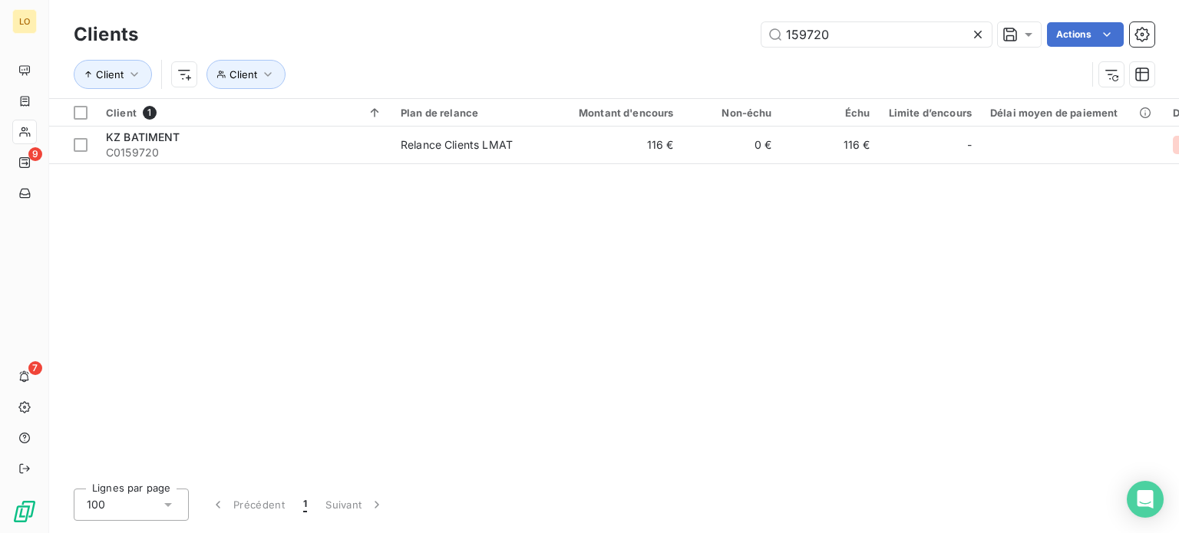
type input "159720"
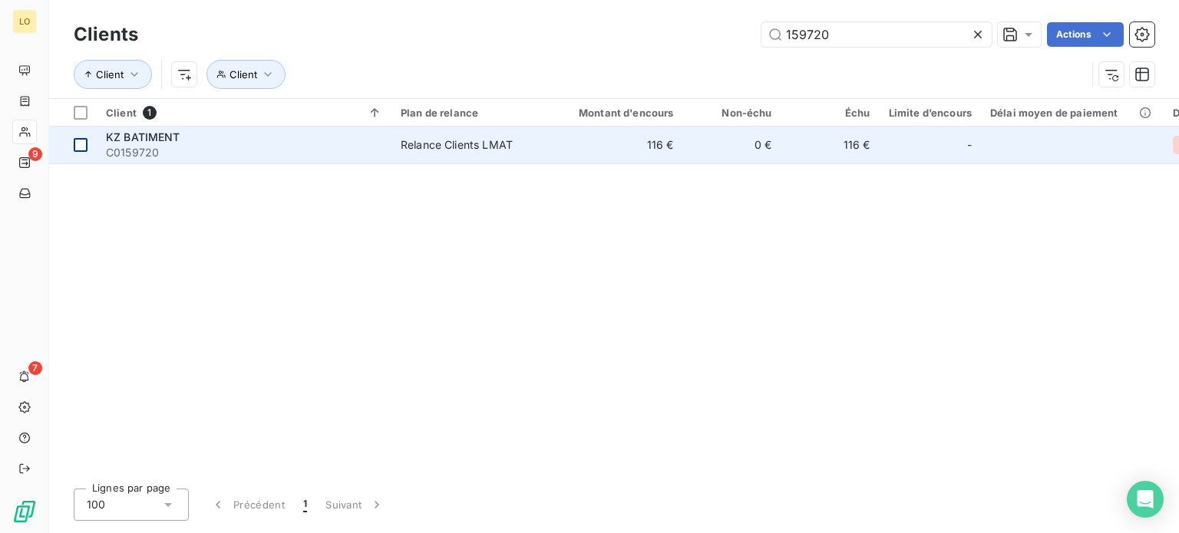
click at [81, 144] on div at bounding box center [81, 145] width 14 height 14
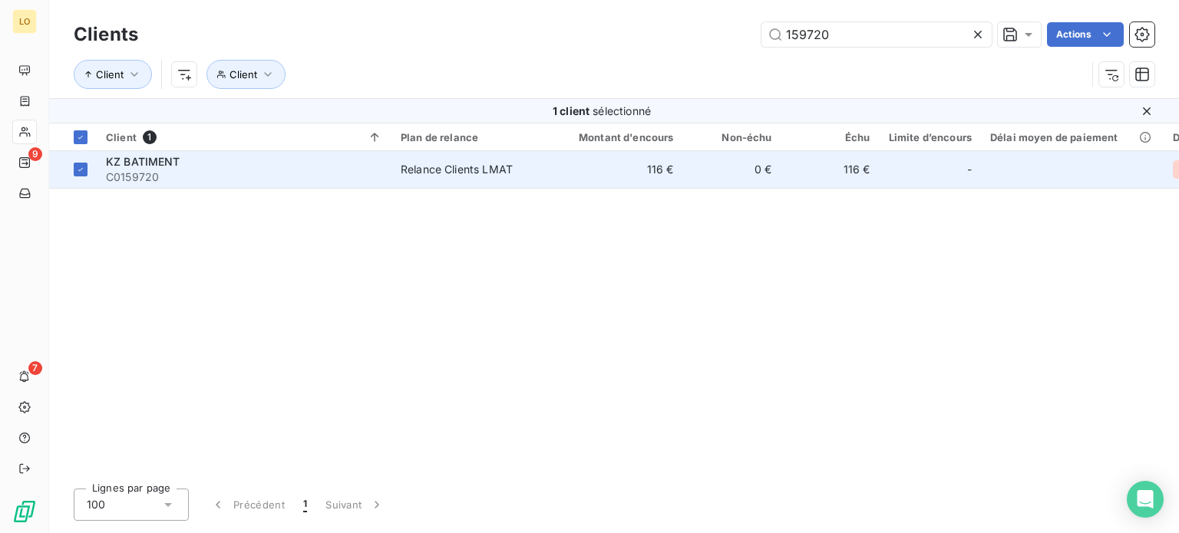
click at [131, 165] on span "KZ BATIMENT" at bounding box center [143, 161] width 74 height 13
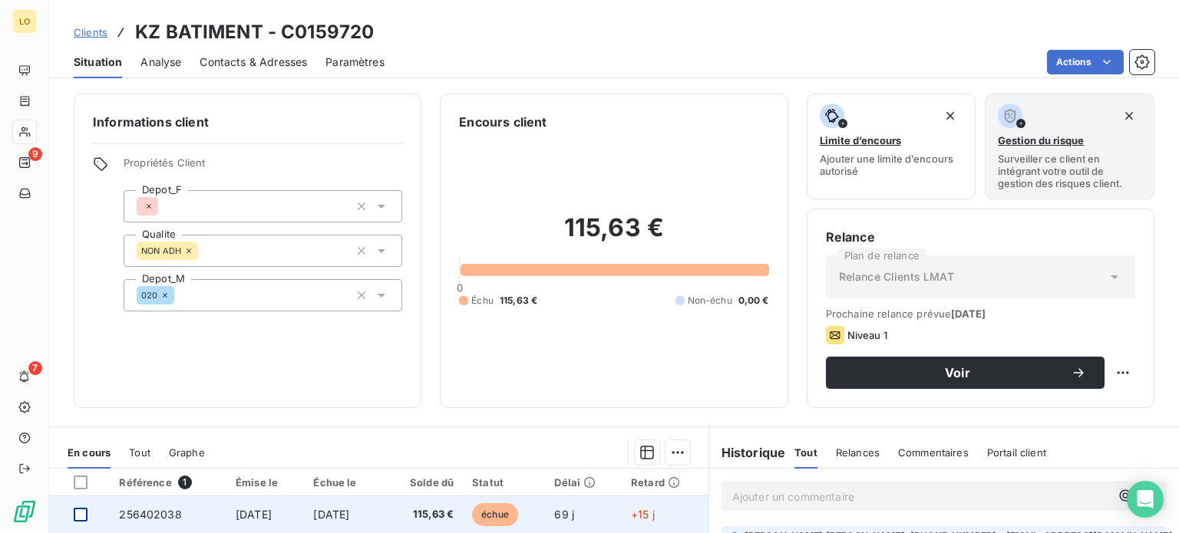
click at [78, 515] on div at bounding box center [81, 515] width 14 height 14
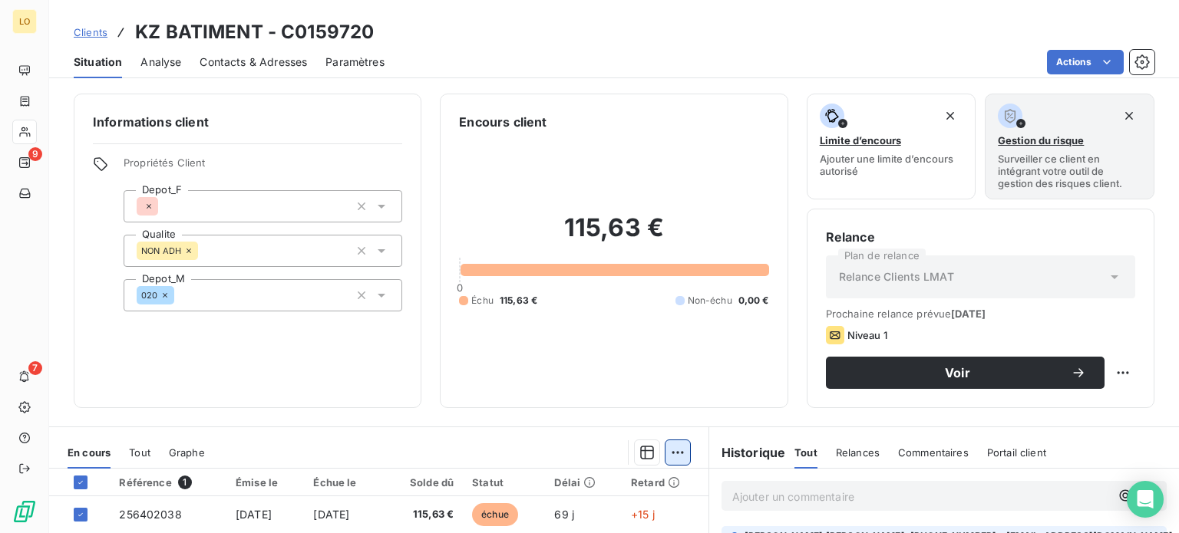
click at [672, 460] on html "LO 9 7 Clients KZ BATIMENT - C0159720 Situation Analyse Contacts & Adresses Par…" at bounding box center [589, 266] width 1179 height 533
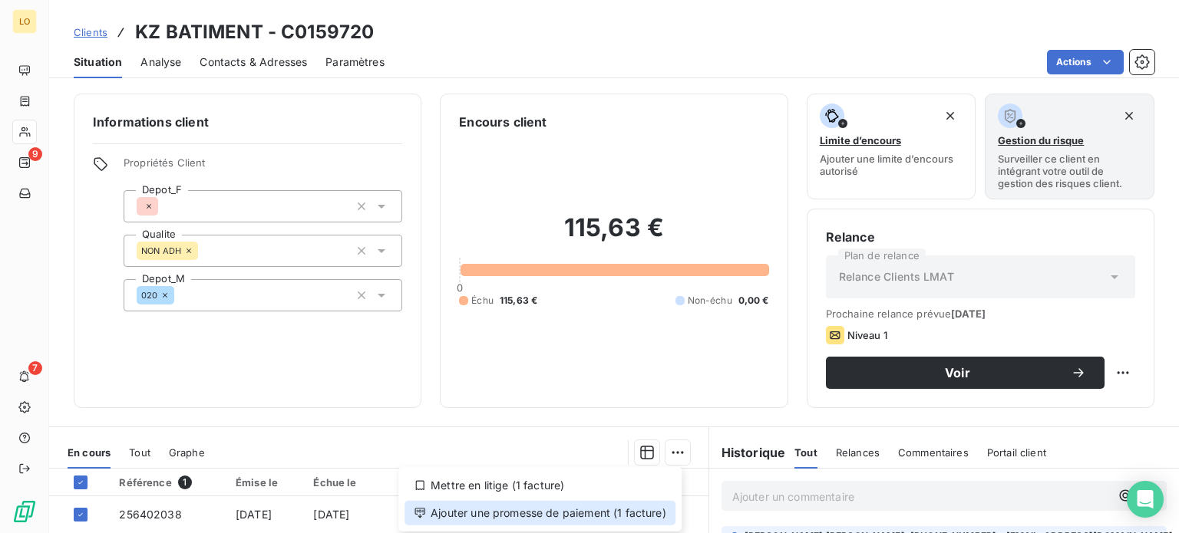
click at [634, 510] on div "Ajouter une promesse de paiement (1 facture)" at bounding box center [539, 513] width 271 height 25
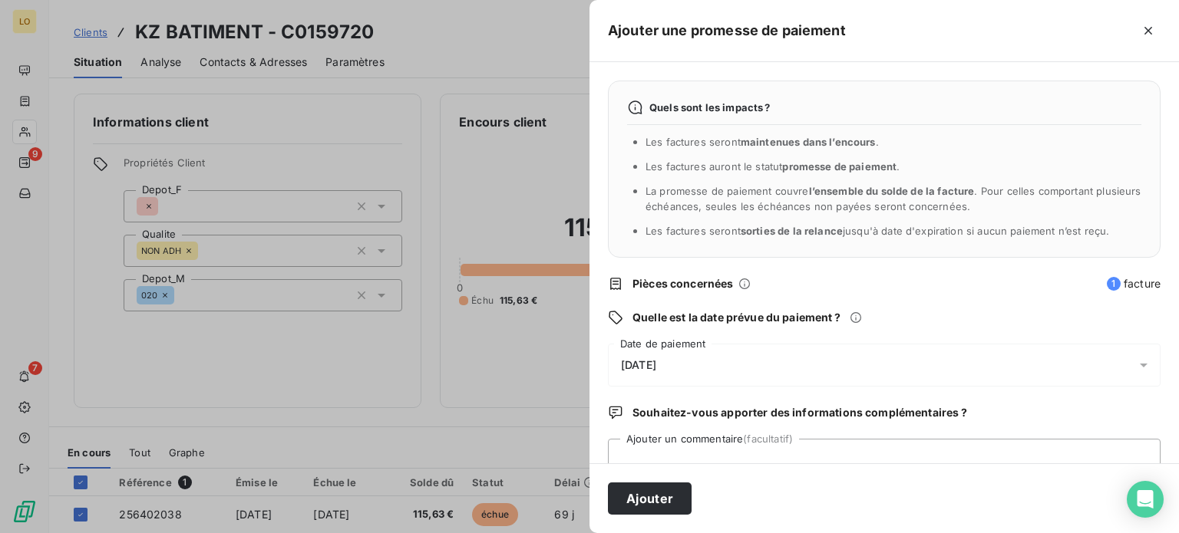
click at [656, 362] on span "[DATE]" at bounding box center [638, 365] width 35 height 12
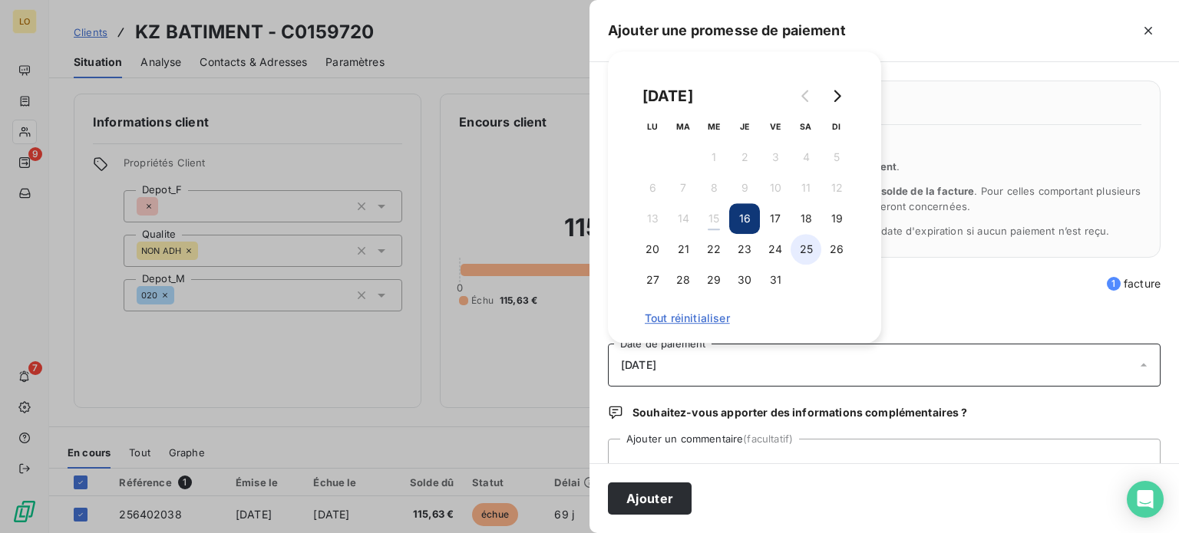
click at [807, 249] on button "25" at bounding box center [805, 249] width 31 height 31
click at [791, 247] on button "25" at bounding box center [805, 249] width 31 height 31
click at [770, 252] on button "24" at bounding box center [775, 249] width 31 height 31
click at [656, 279] on button "27" at bounding box center [652, 280] width 31 height 31
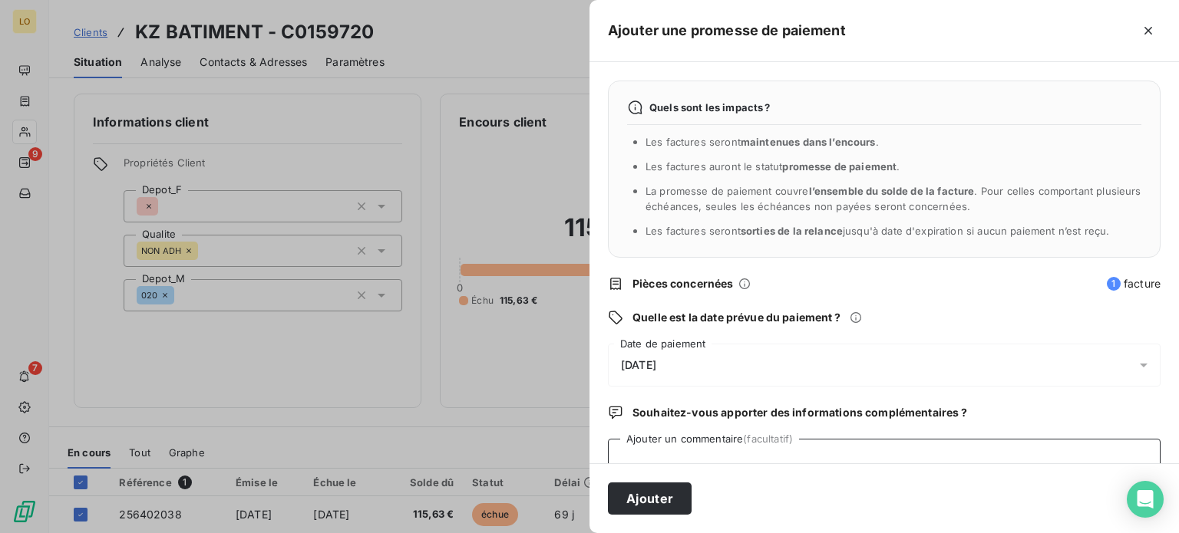
click at [687, 451] on textarea "Ajouter un commentaire (facultatif)" at bounding box center [884, 468] width 553 height 58
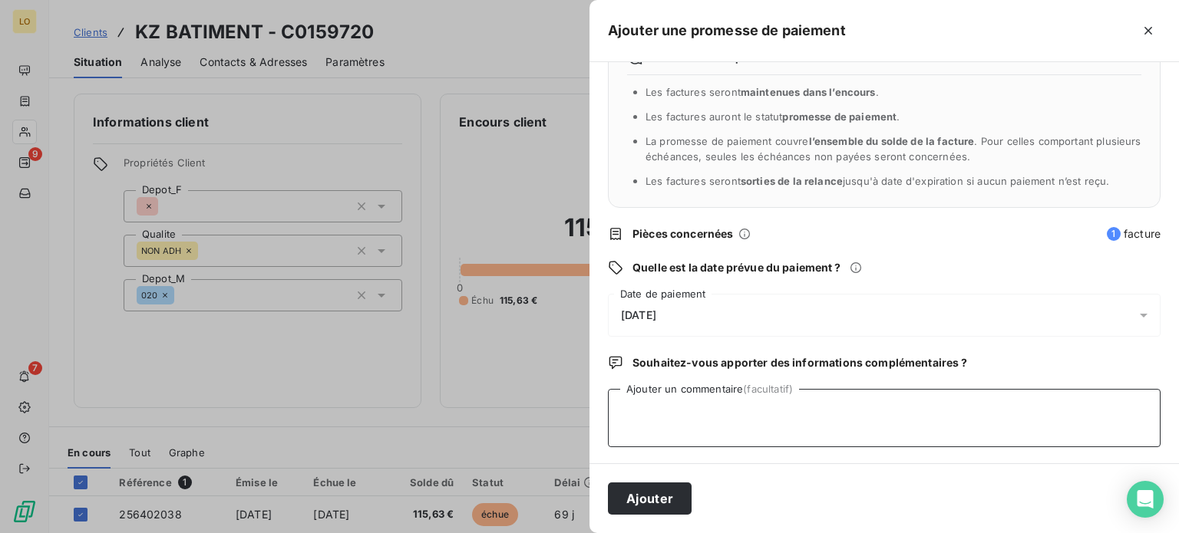
click at [651, 413] on textarea "Ajouter un commentaire (facultatif)" at bounding box center [884, 418] width 553 height 58
click at [943, 417] on textarea "Renvoyer ce jour la facture par mail le client effectue le règlemnent dans les …" at bounding box center [884, 418] width 553 height 58
click at [1028, 407] on textarea "Renvoyer ce jour la facture par mail le client effectue le règlement dans les p…" at bounding box center [884, 418] width 553 height 58
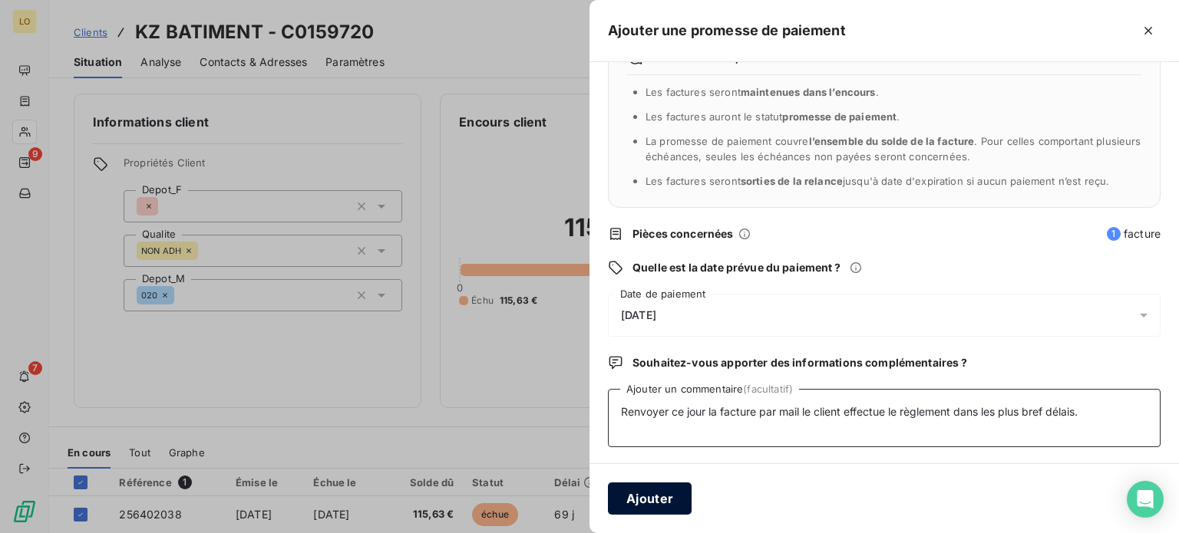
type textarea "Renvoyer ce jour la facture par mail le client effectue le règlement dans les p…"
click at [651, 494] on button "Ajouter" at bounding box center [650, 499] width 84 height 32
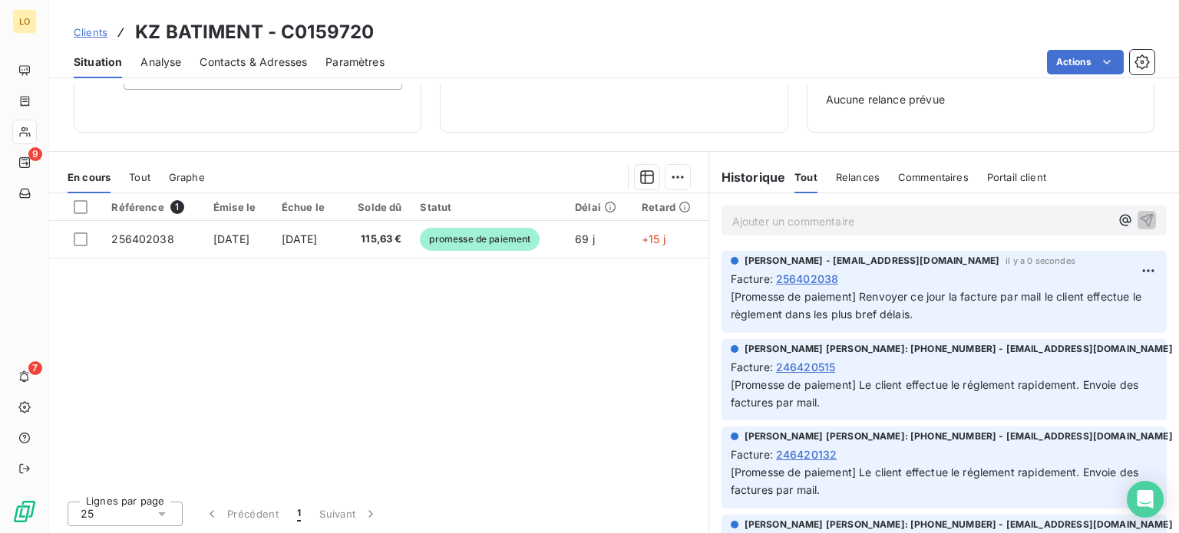
scroll to position [0, 0]
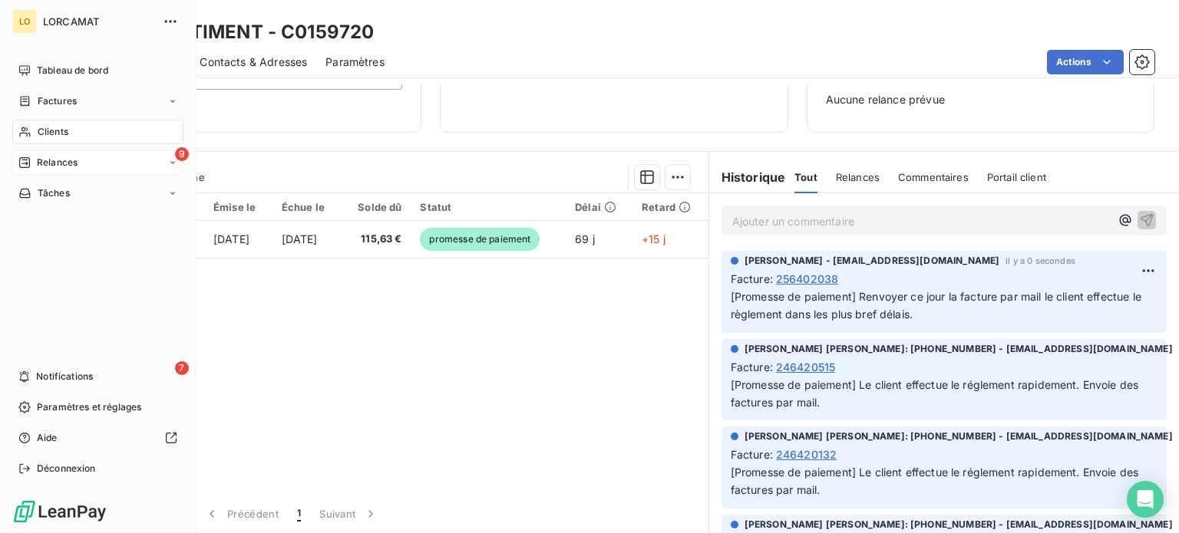
click at [37, 160] on span "Relances" at bounding box center [57, 163] width 41 height 14
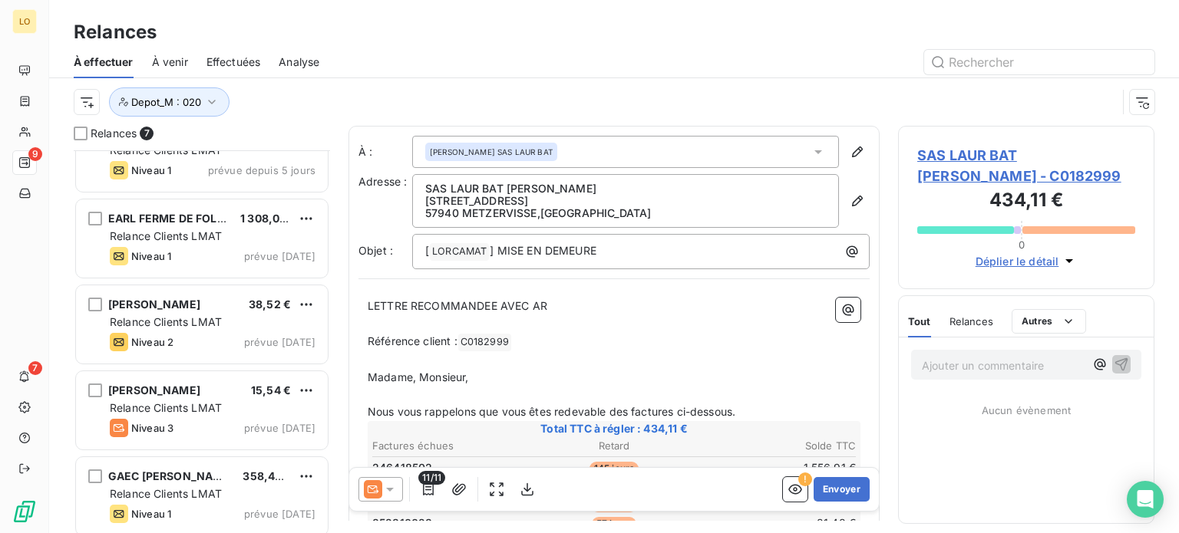
scroll to position [219, 0]
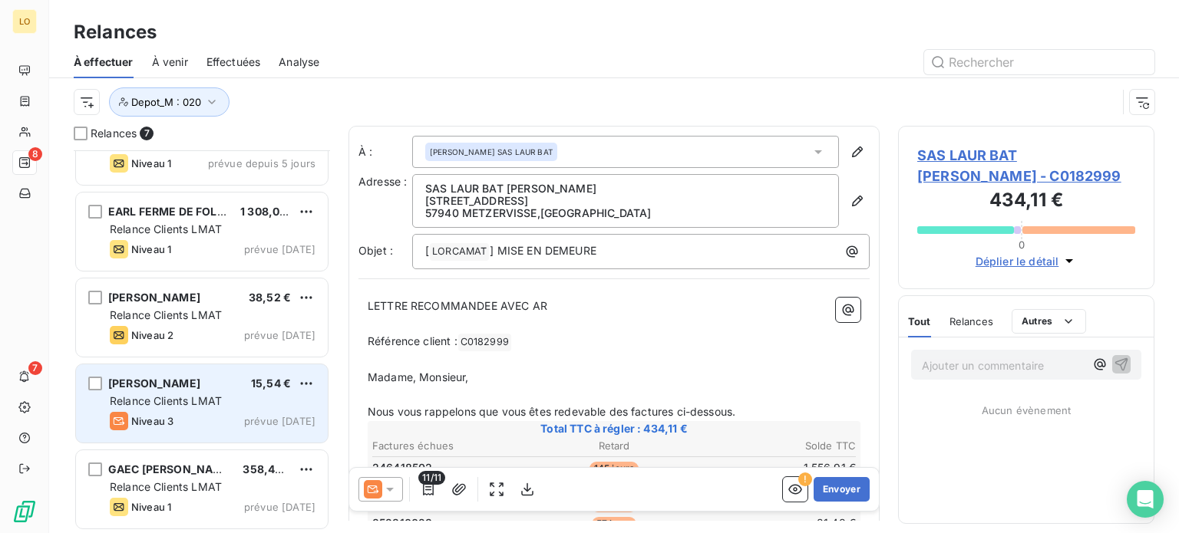
click at [257, 396] on div "Relance Clients LMAT" at bounding box center [213, 401] width 206 height 15
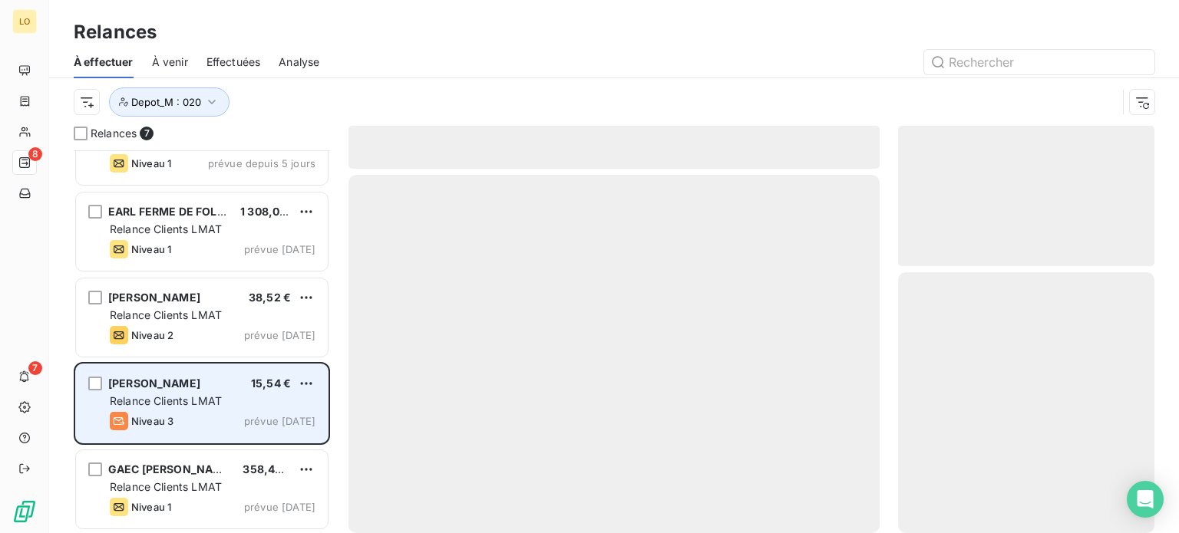
click at [257, 396] on div "Relance Clients LMAT" at bounding box center [213, 401] width 206 height 15
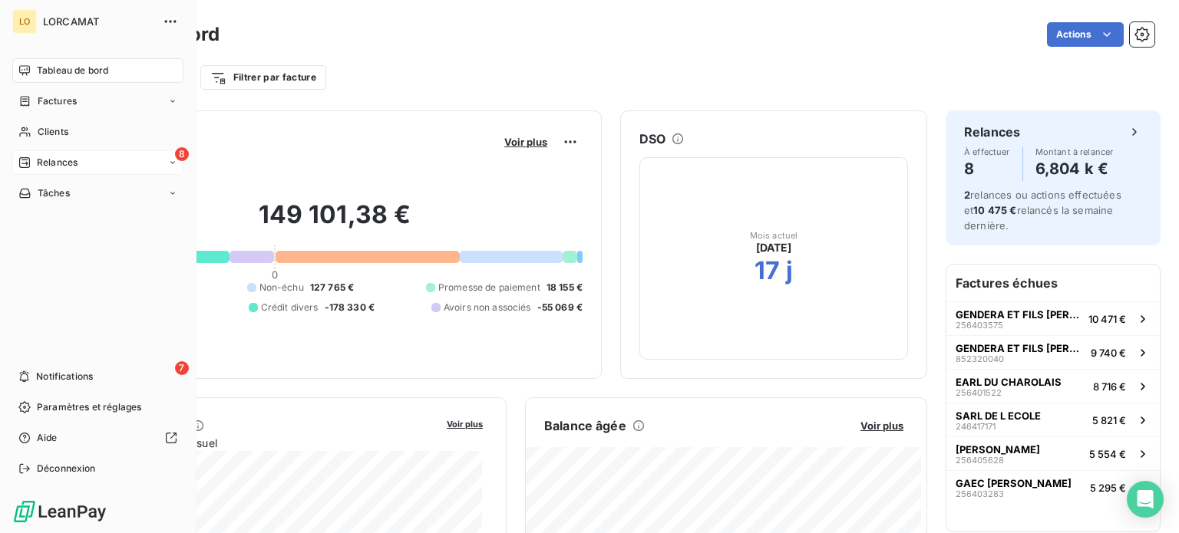
click at [71, 162] on span "Relances" at bounding box center [57, 163] width 41 height 14
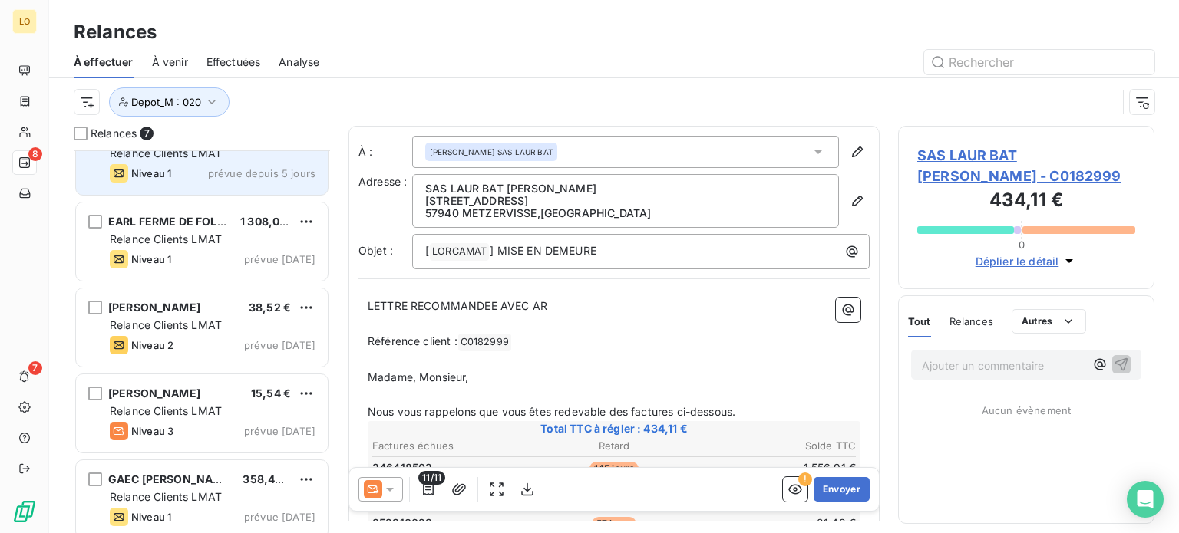
scroll to position [219, 0]
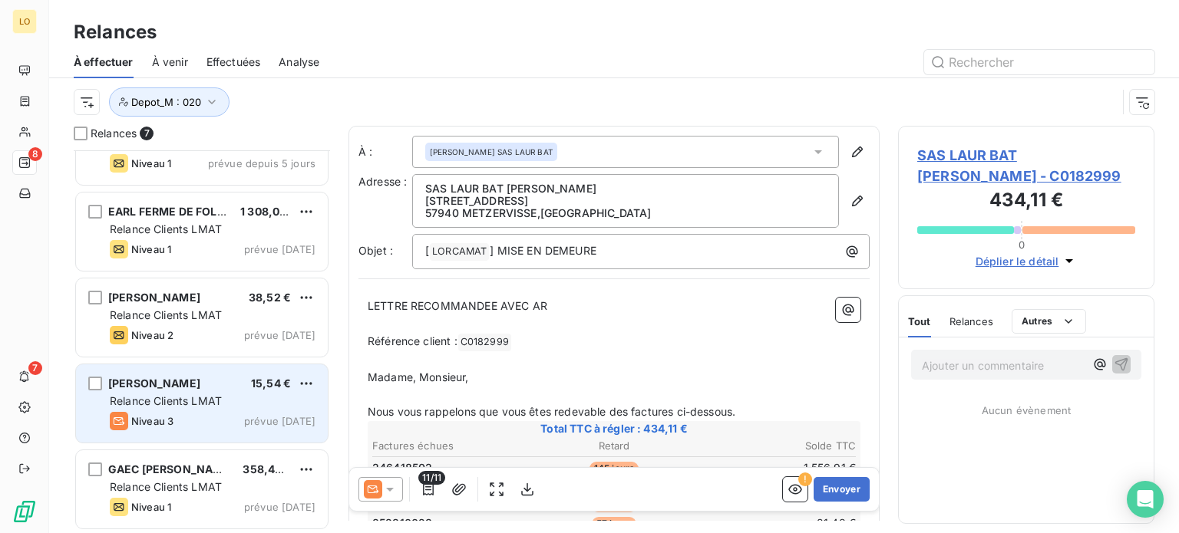
click at [249, 396] on div "Relance Clients LMAT" at bounding box center [213, 401] width 206 height 15
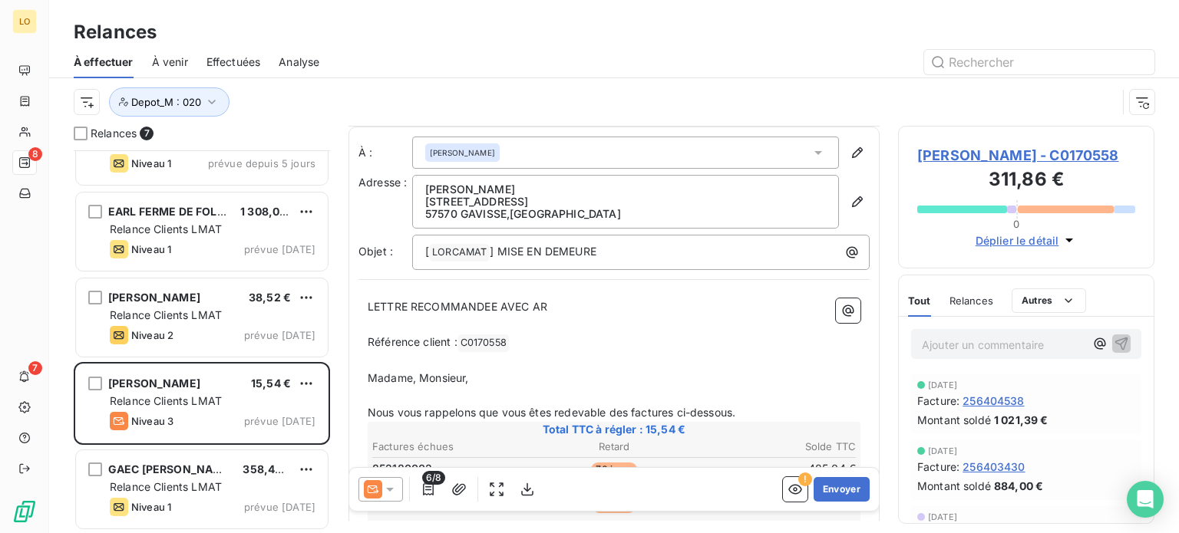
scroll to position [77, 0]
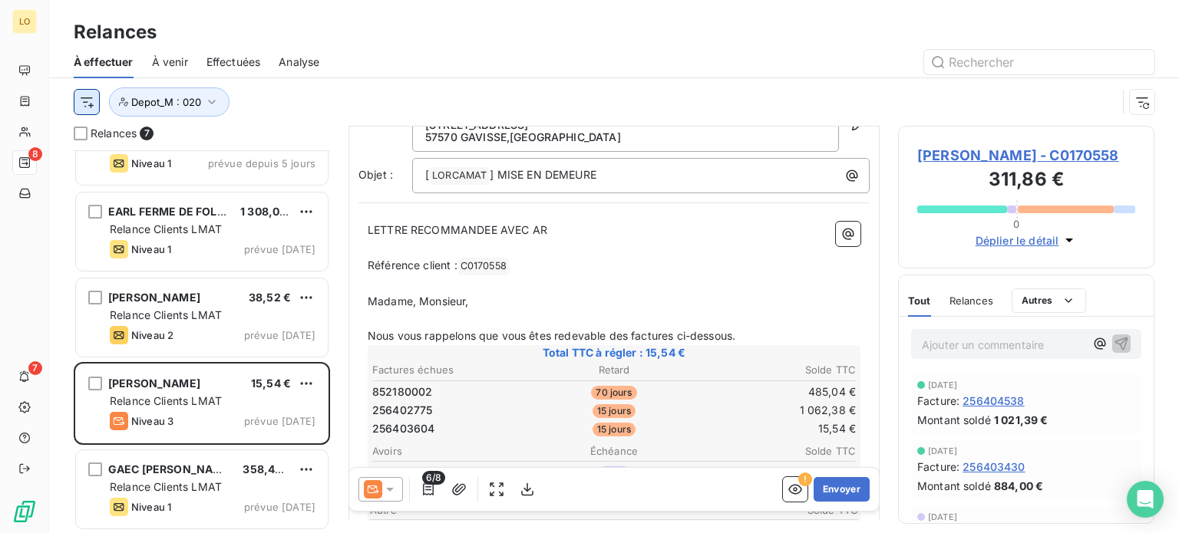
click at [92, 101] on html "LO 8 7 Relances À effectuer À venir Effectuées Analyse Depot_M : 020 Relances 7…" at bounding box center [589, 266] width 1179 height 533
click at [665, 45] on html "LO 8 7 Relances À effectuer À venir Effectuées Analyse Depot_M : 020 Relances 7…" at bounding box center [589, 266] width 1179 height 533
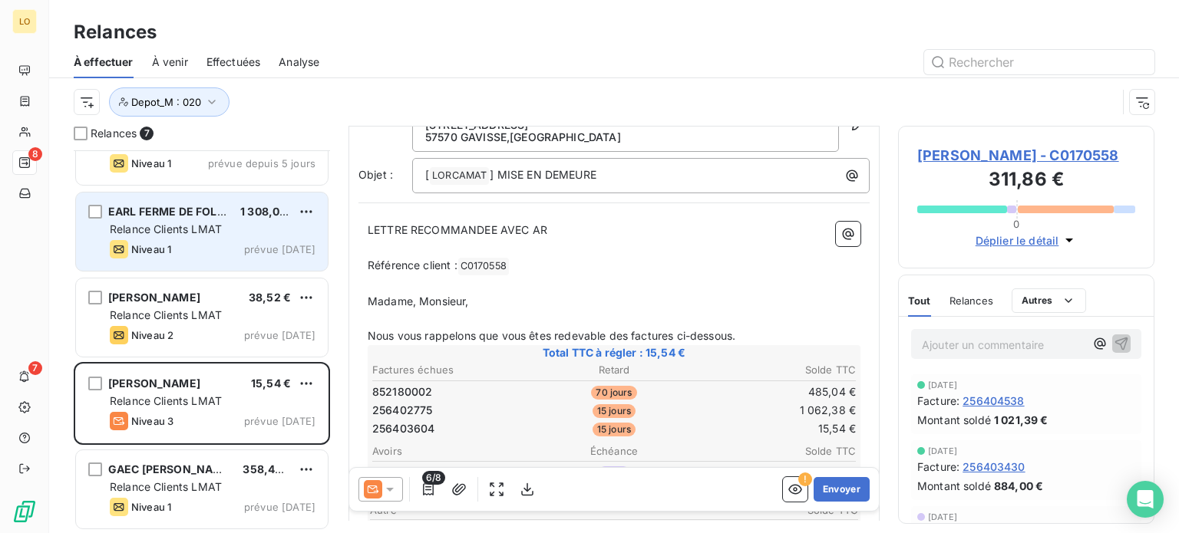
scroll to position [0, 0]
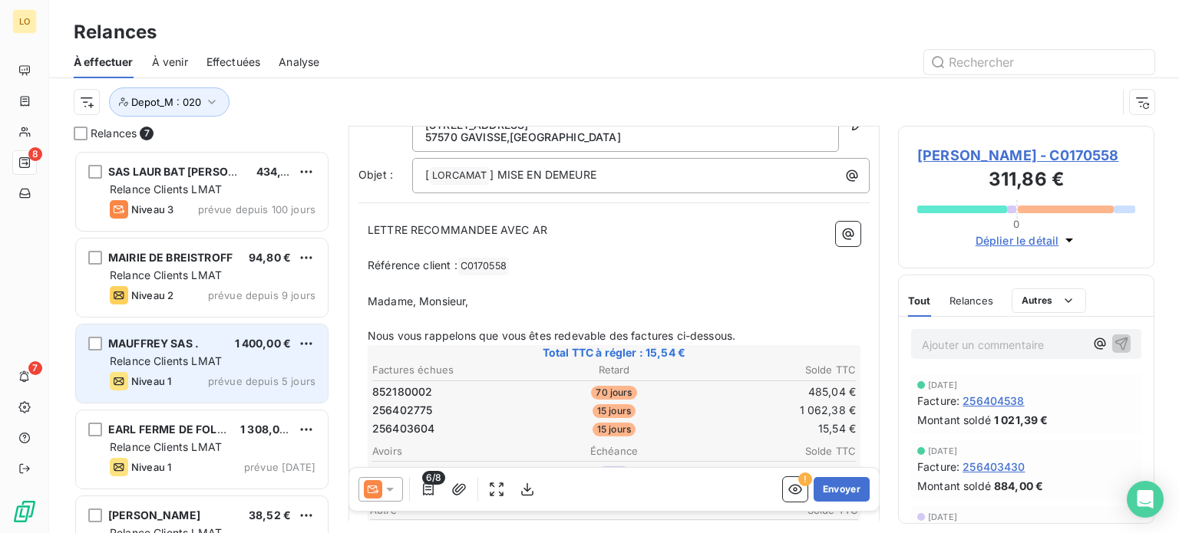
click at [289, 354] on div "Relance Clients LMAT" at bounding box center [213, 361] width 206 height 15
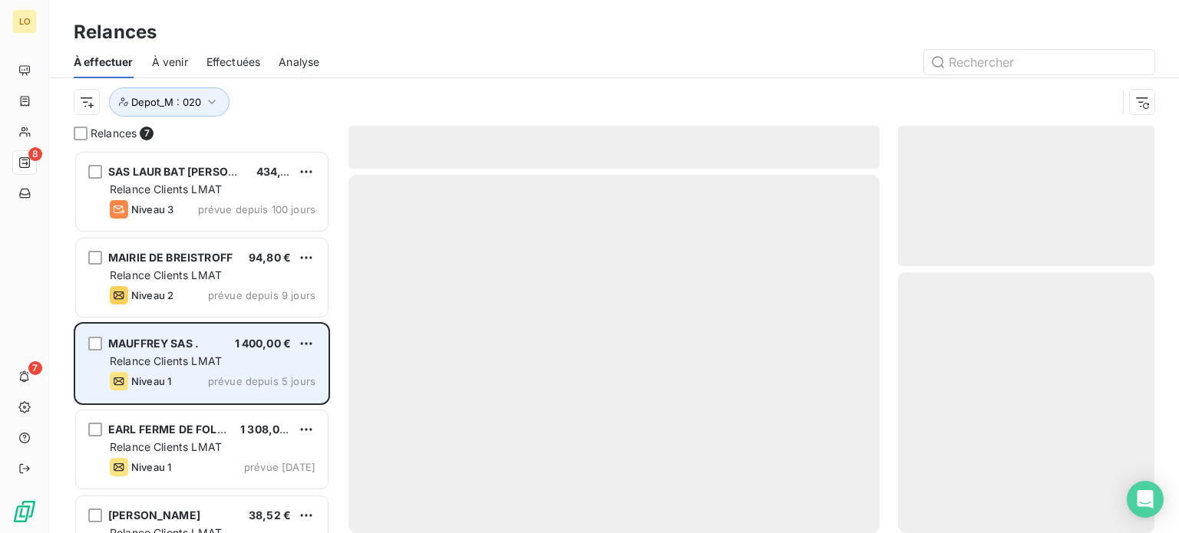
drag, startPoint x: 191, startPoint y: 354, endPoint x: 201, endPoint y: 346, distance: 12.6
click at [190, 354] on div "Relance Clients LMAT" at bounding box center [213, 361] width 206 height 15
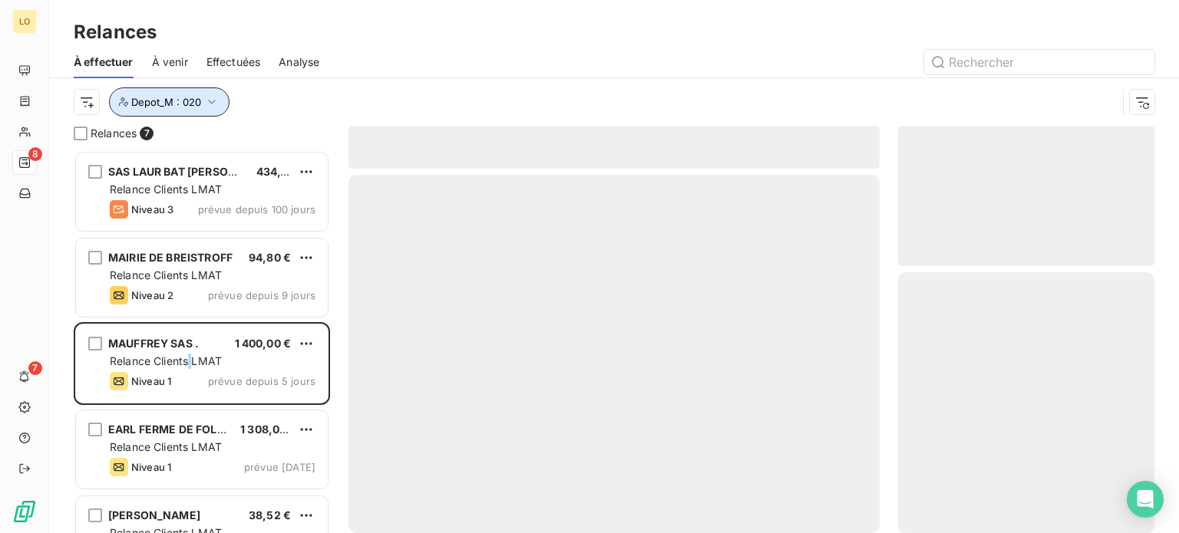
click at [209, 96] on icon "button" at bounding box center [211, 101] width 15 height 15
click at [430, 110] on div "Depot_M : 020" at bounding box center [595, 101] width 1043 height 29
click at [213, 107] on icon "button" at bounding box center [211, 101] width 15 height 15
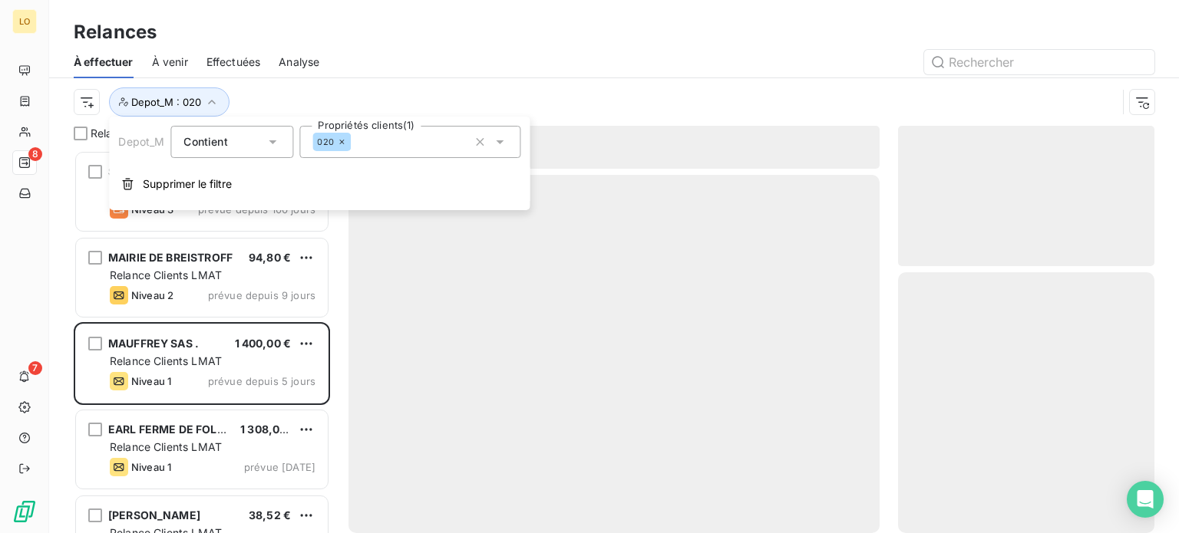
click at [279, 144] on icon at bounding box center [272, 141] width 15 height 15
click at [249, 183] on li "Contient" at bounding box center [231, 178] width 123 height 28
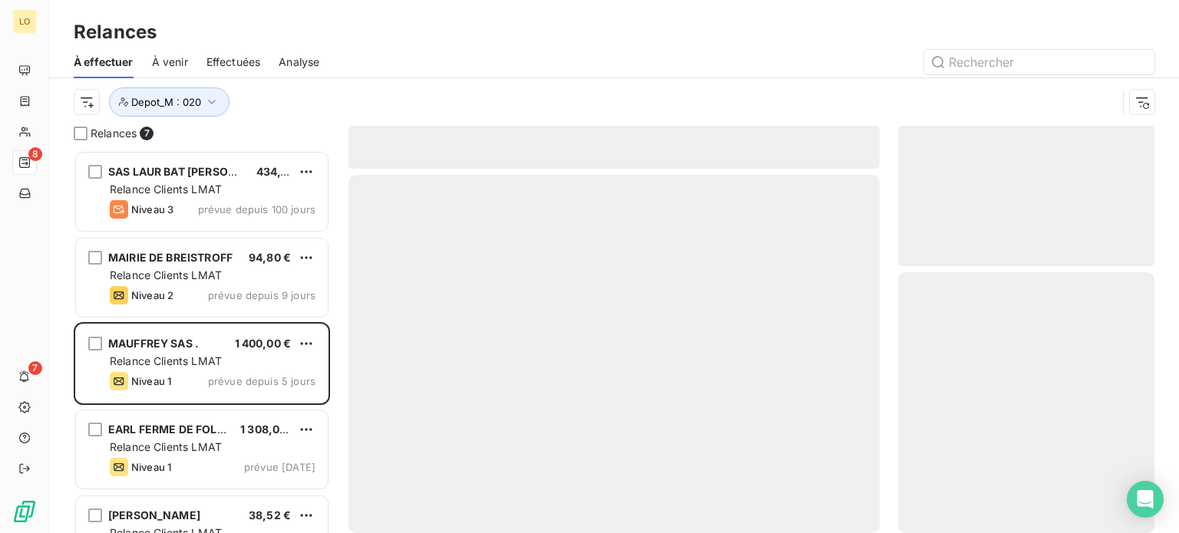
click at [381, 87] on div "Depot_M : 020" at bounding box center [595, 101] width 1043 height 29
click at [87, 102] on html "LO 8 7 Relances À effectuer À venir Effectuées Analyse Depot_M : 020 Relances 7…" at bounding box center [589, 266] width 1179 height 533
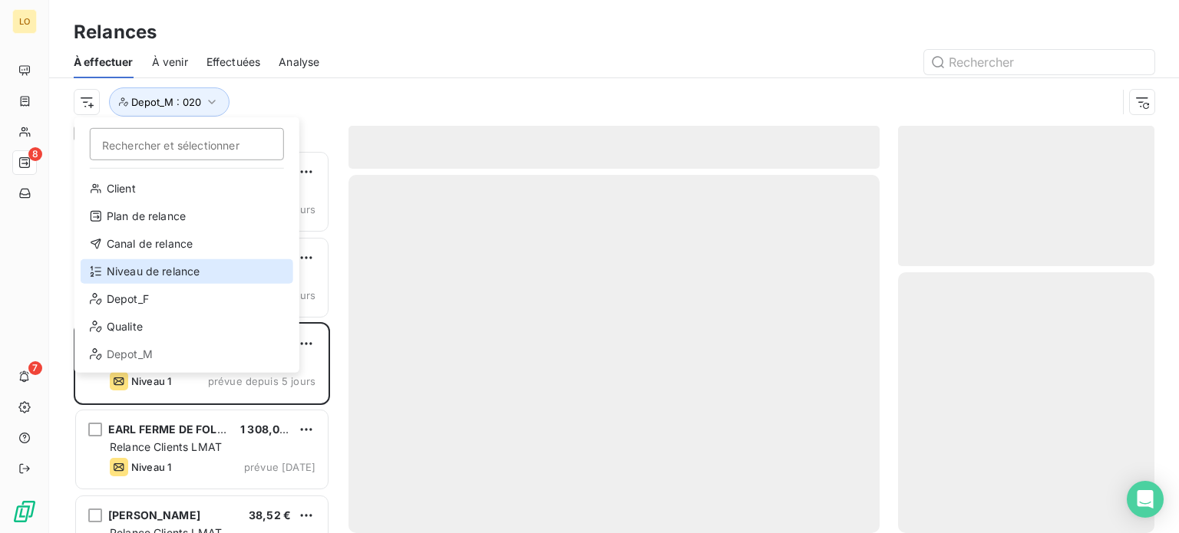
click at [187, 269] on div "Niveau de relance" at bounding box center [187, 271] width 213 height 25
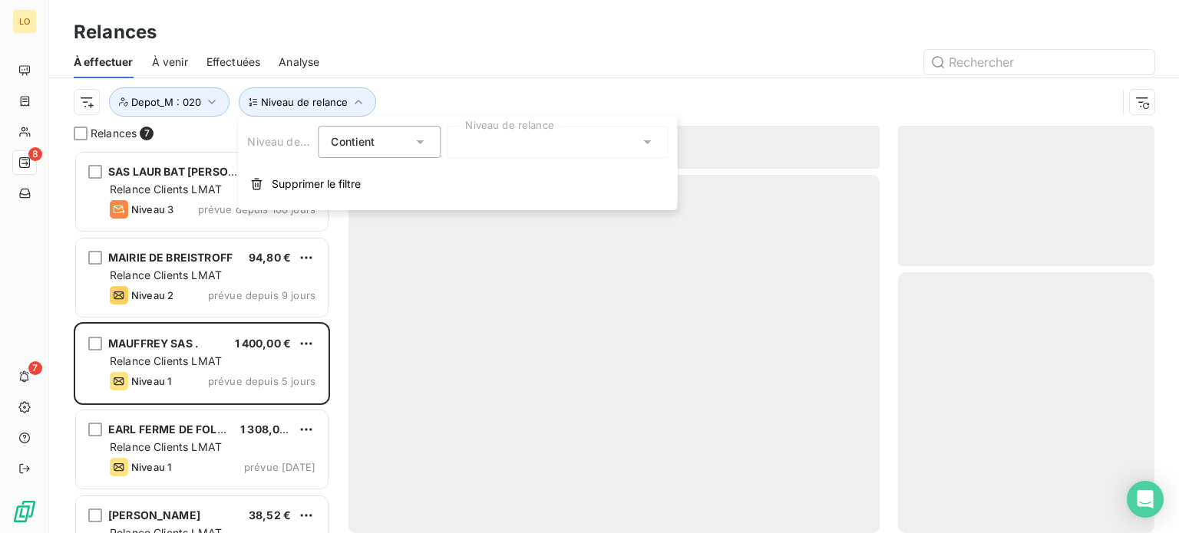
click at [427, 140] on icon at bounding box center [419, 141] width 15 height 15
click at [387, 180] on span "Contient" at bounding box center [370, 177] width 44 height 13
click at [642, 138] on icon at bounding box center [646, 141] width 15 height 15
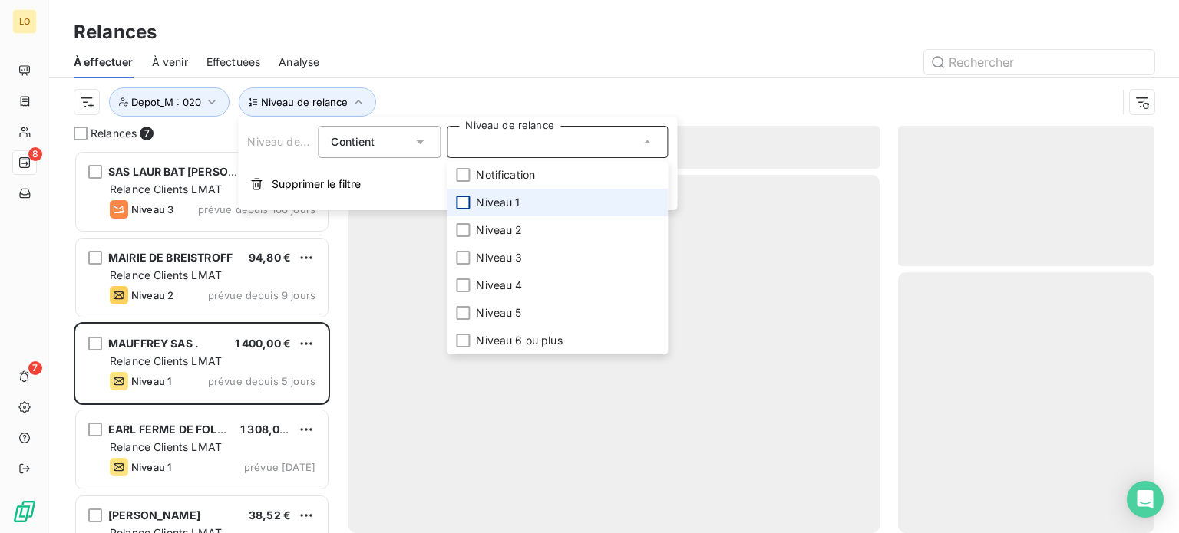
click at [463, 199] on div at bounding box center [463, 203] width 14 height 14
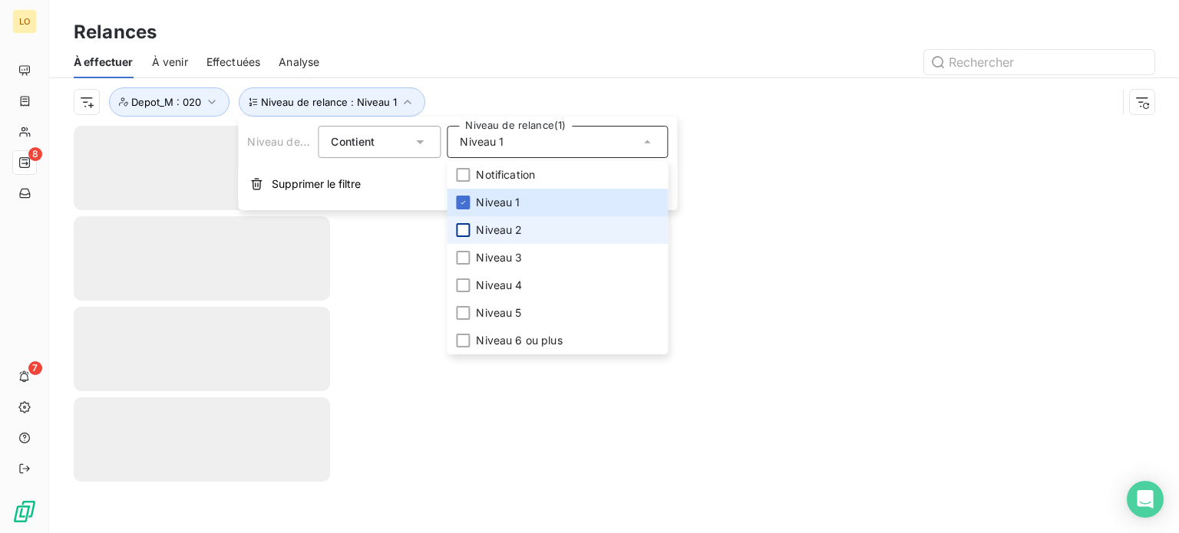
click at [466, 229] on div at bounding box center [463, 230] width 14 height 14
click at [880, 190] on div at bounding box center [614, 329] width 1130 height 407
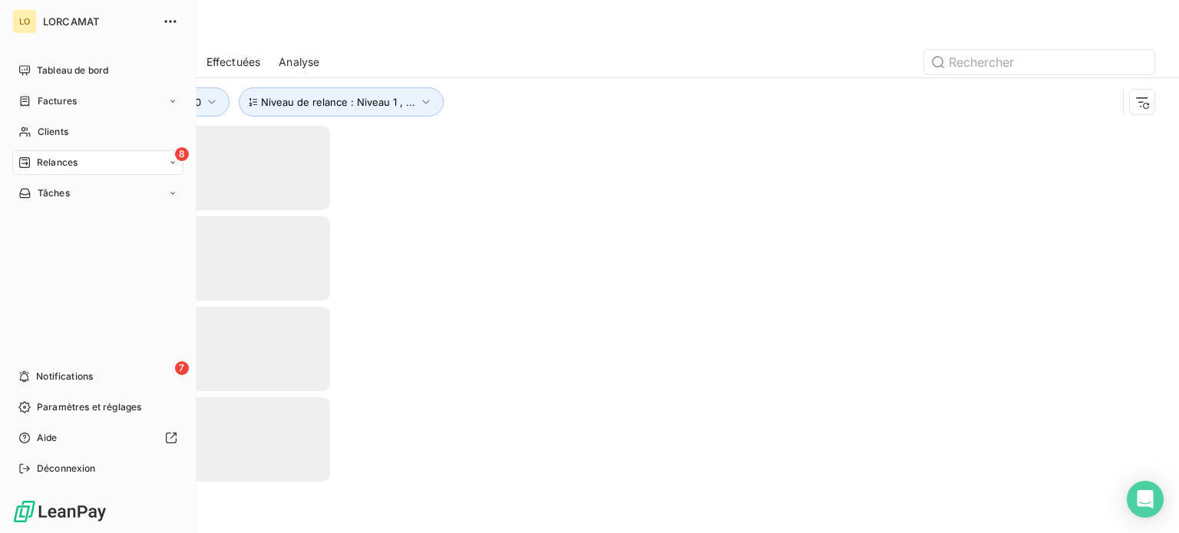
click at [31, 159] on div "Relances" at bounding box center [47, 163] width 59 height 14
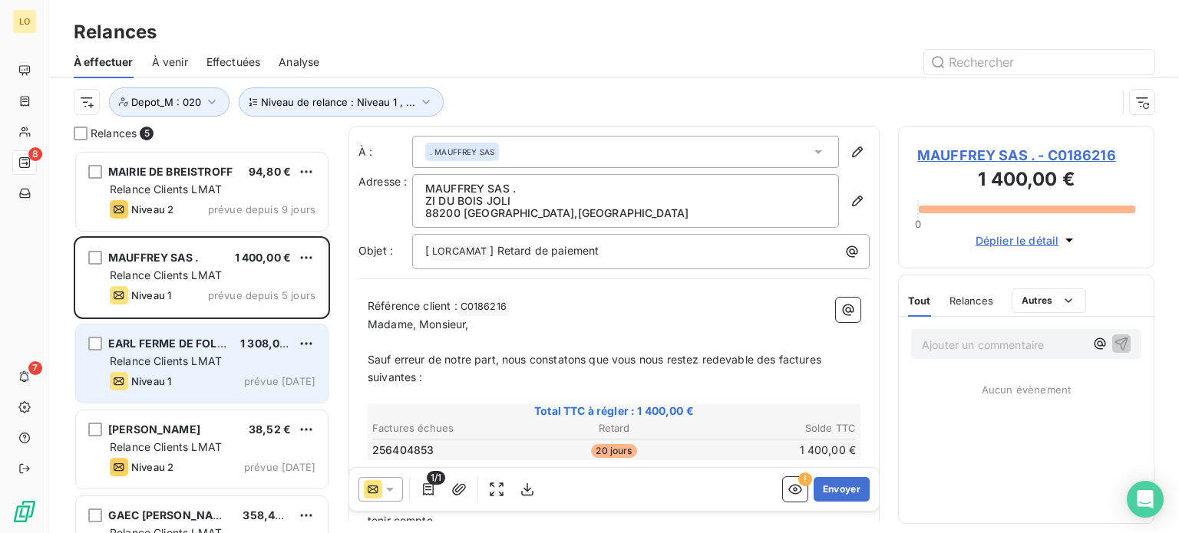
click at [259, 368] on div "Relance Clients LMAT" at bounding box center [213, 361] width 206 height 15
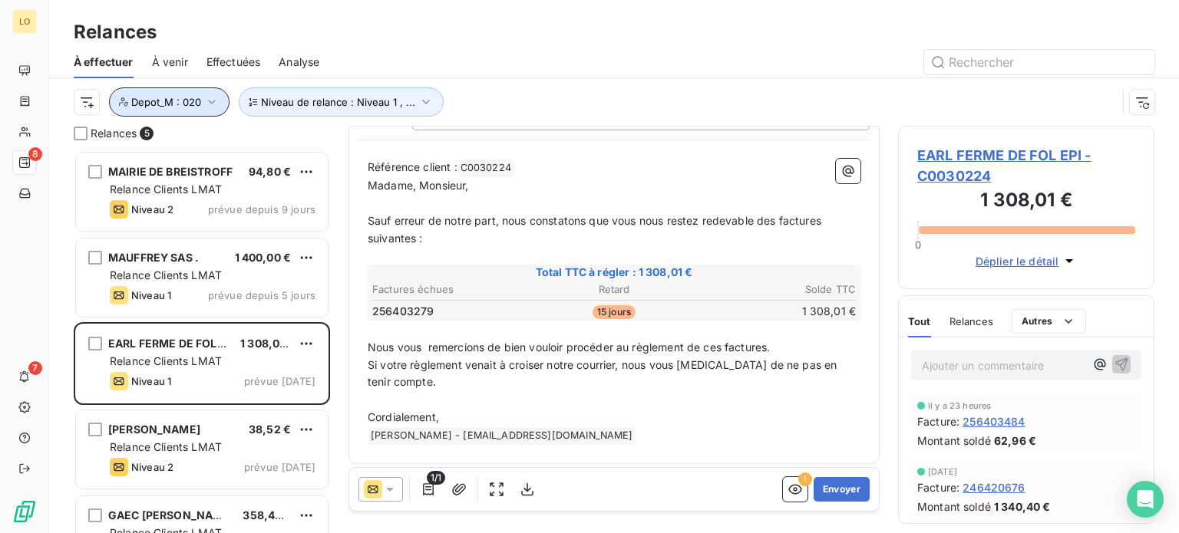
click at [212, 104] on icon "button" at bounding box center [212, 102] width 8 height 5
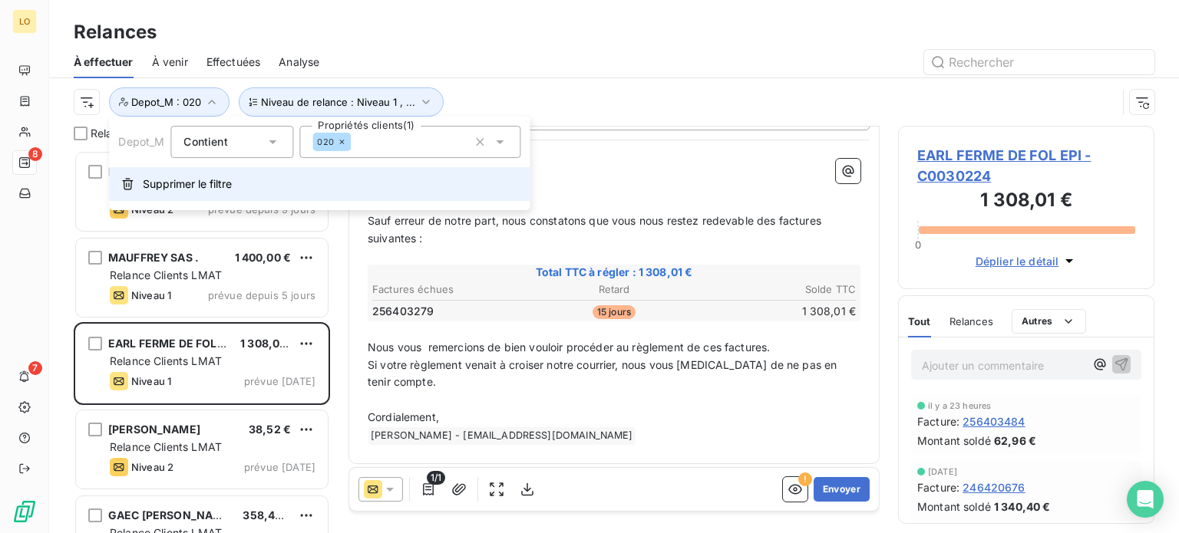
click at [190, 192] on button "Supprimer le filtre" at bounding box center [319, 184] width 421 height 34
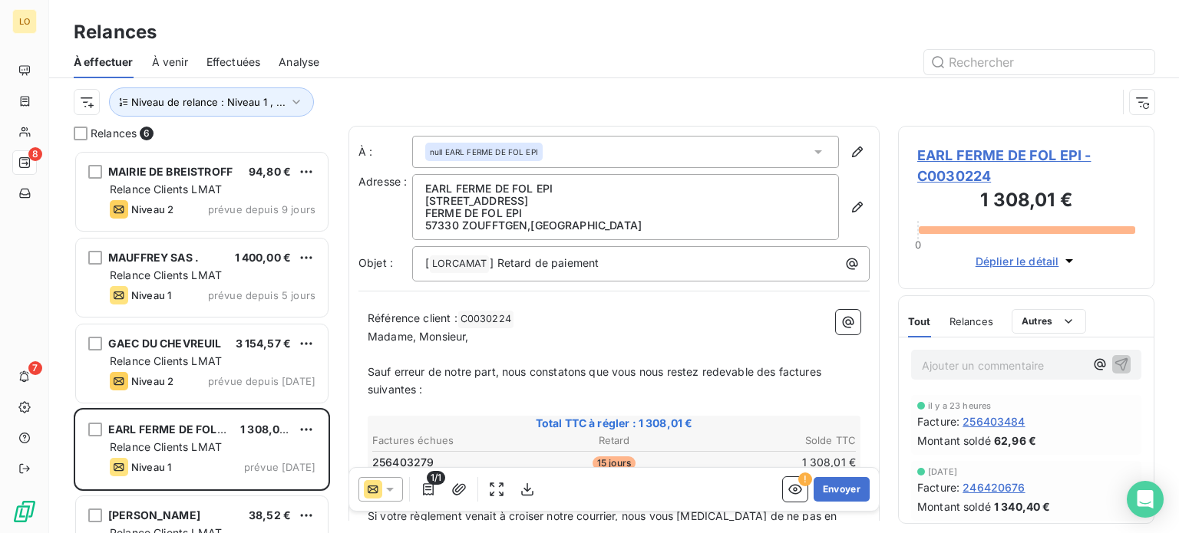
scroll to position [371, 244]
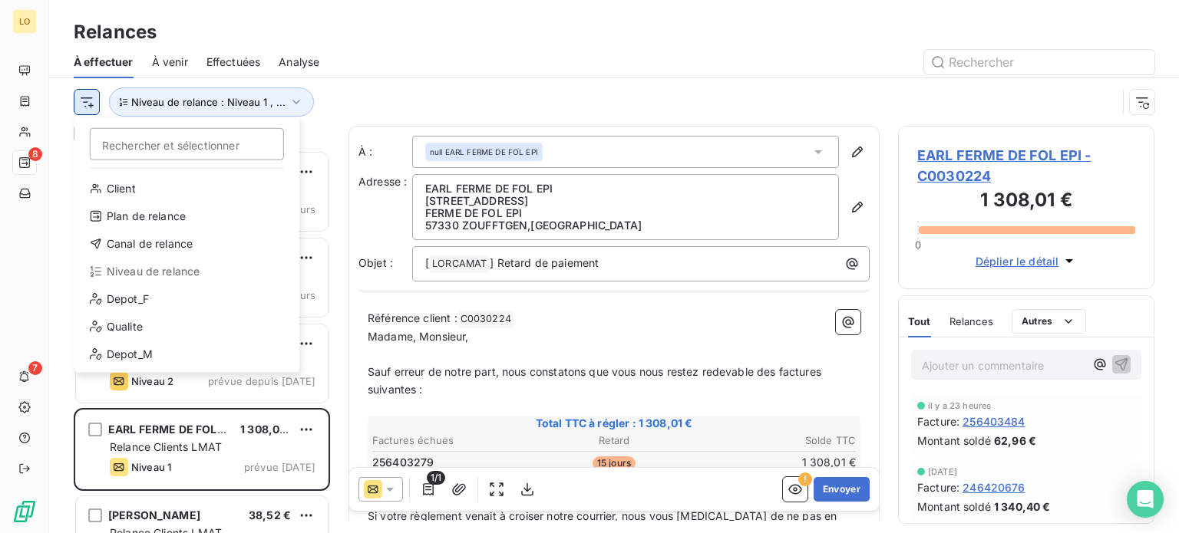
click at [92, 103] on html "LO 8 7 Relances À effectuer À venir Effectuées Analyse Rechercher et sélectionn…" at bounding box center [589, 266] width 1179 height 533
click at [147, 300] on div "Depot_F" at bounding box center [187, 299] width 213 height 25
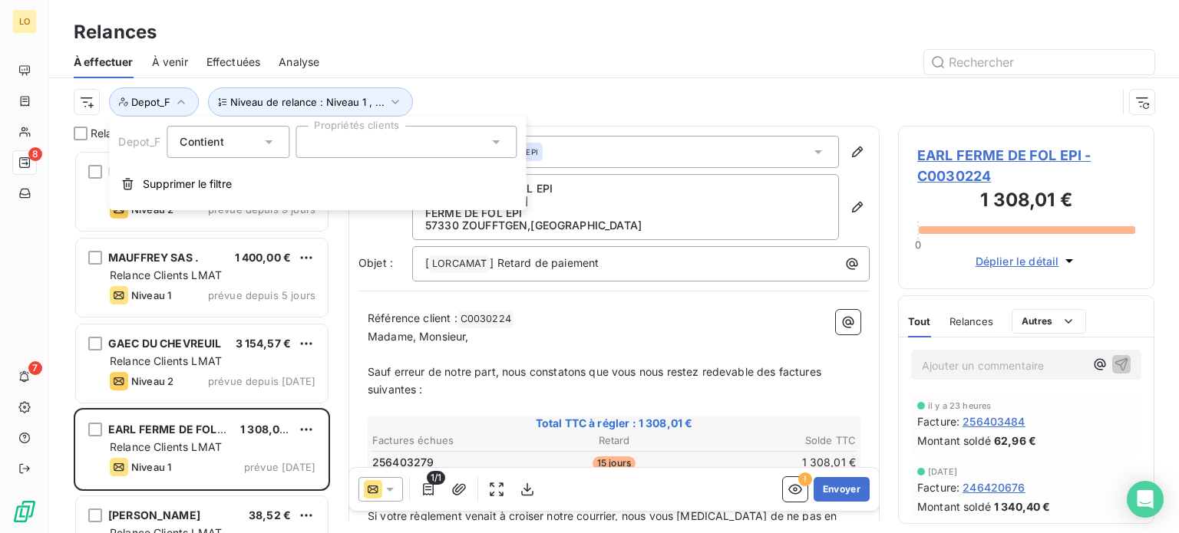
click at [497, 136] on icon at bounding box center [495, 141] width 15 height 15
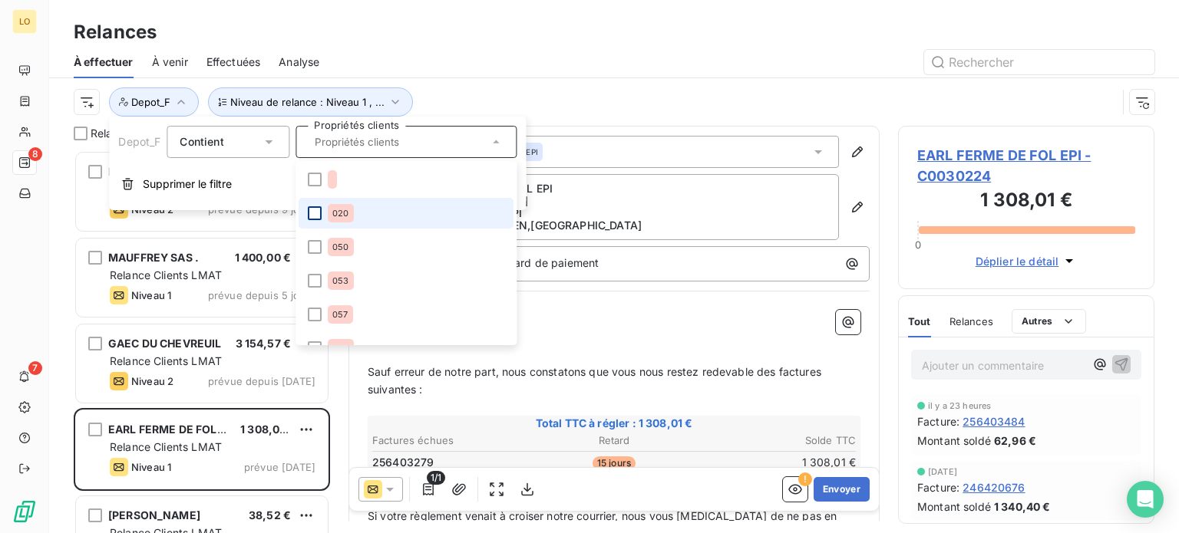
click at [320, 215] on div at bounding box center [315, 213] width 14 height 14
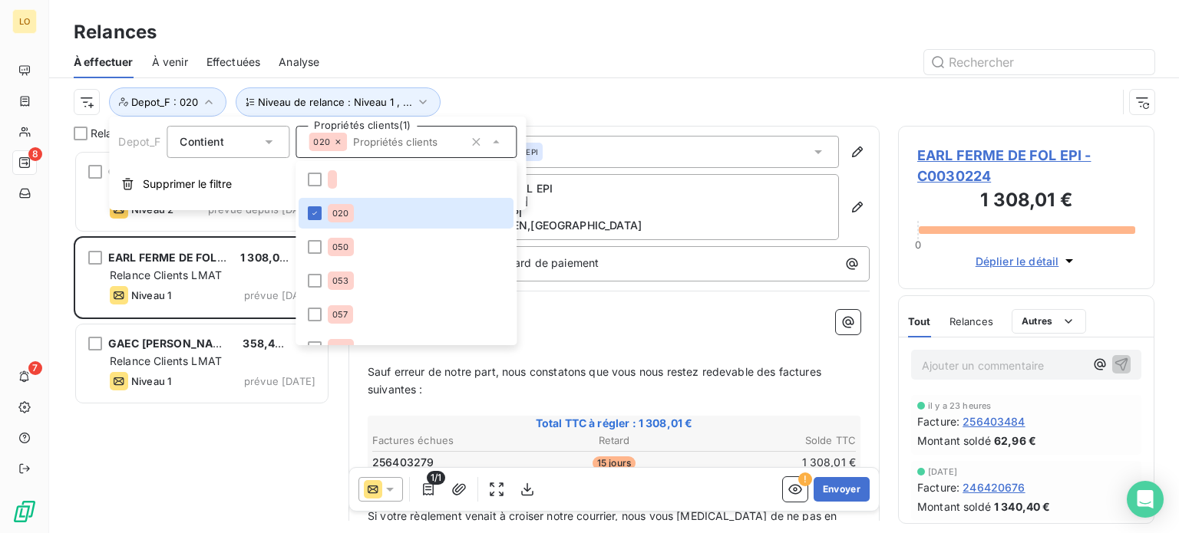
click at [211, 438] on div "GAEC DU CHEVREUIL 3 154,57 € Relance Clients LMAT Niveau 2 prévue depuis hier E…" at bounding box center [202, 341] width 256 height 383
